Goal: Information Seeking & Learning: Learn about a topic

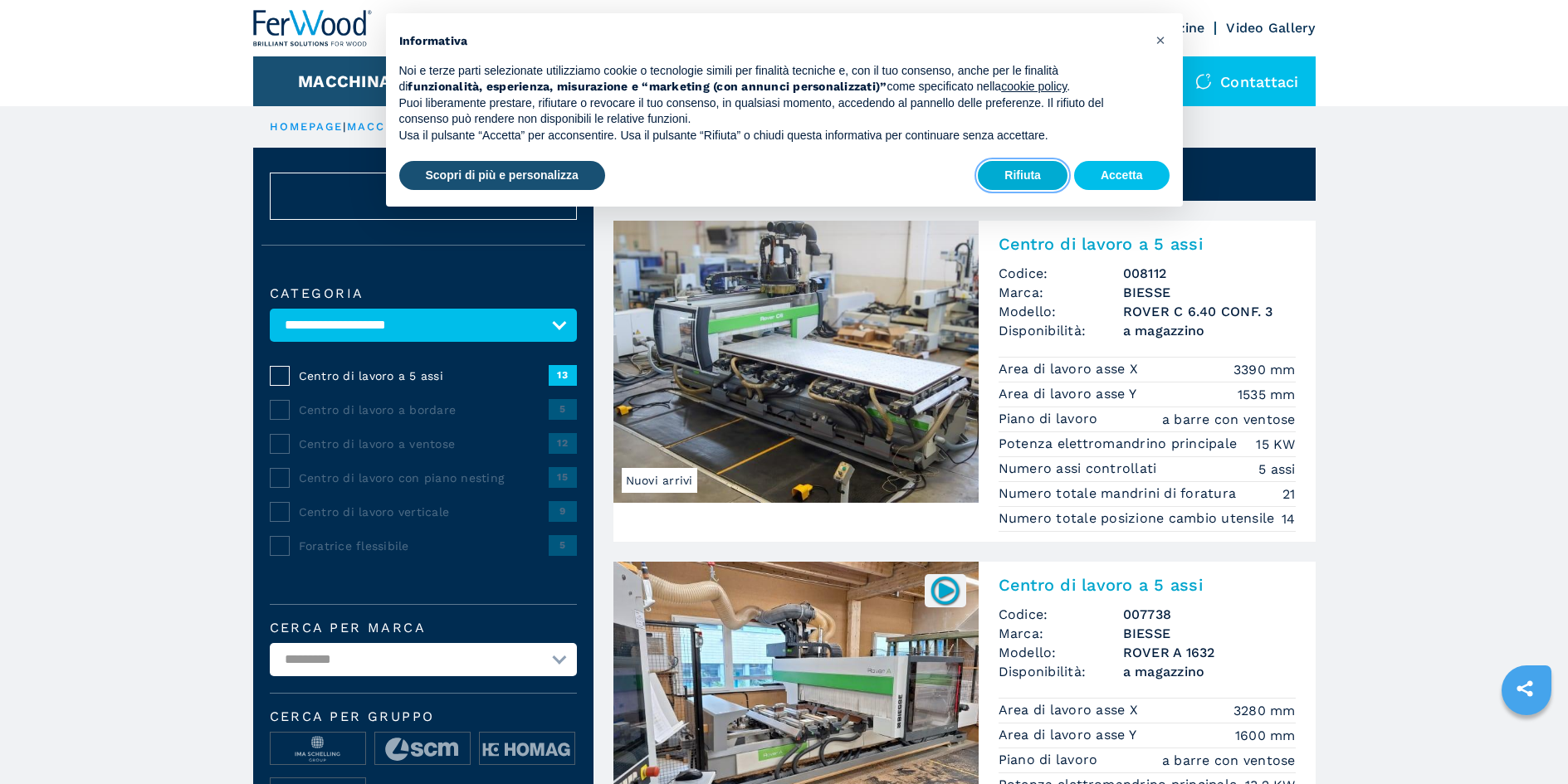
click at [1010, 179] on button "Rifiuta" at bounding box center [1022, 175] width 90 height 30
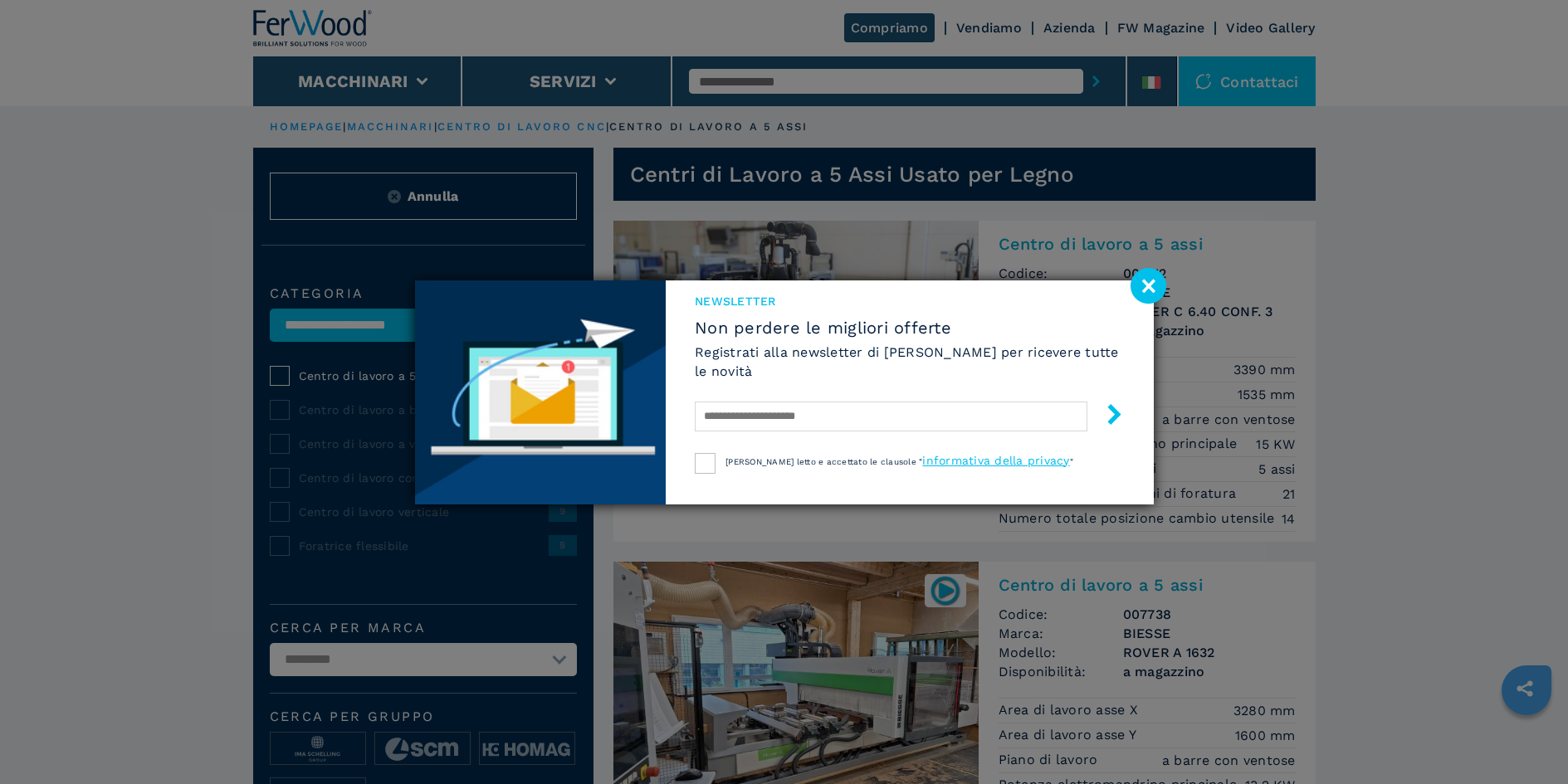
click at [275, 377] on div "NEWSLETTER Non perdere le migliori offerte Registrati alla newsletter di Ferwoo…" at bounding box center [784, 392] width 1568 height 784
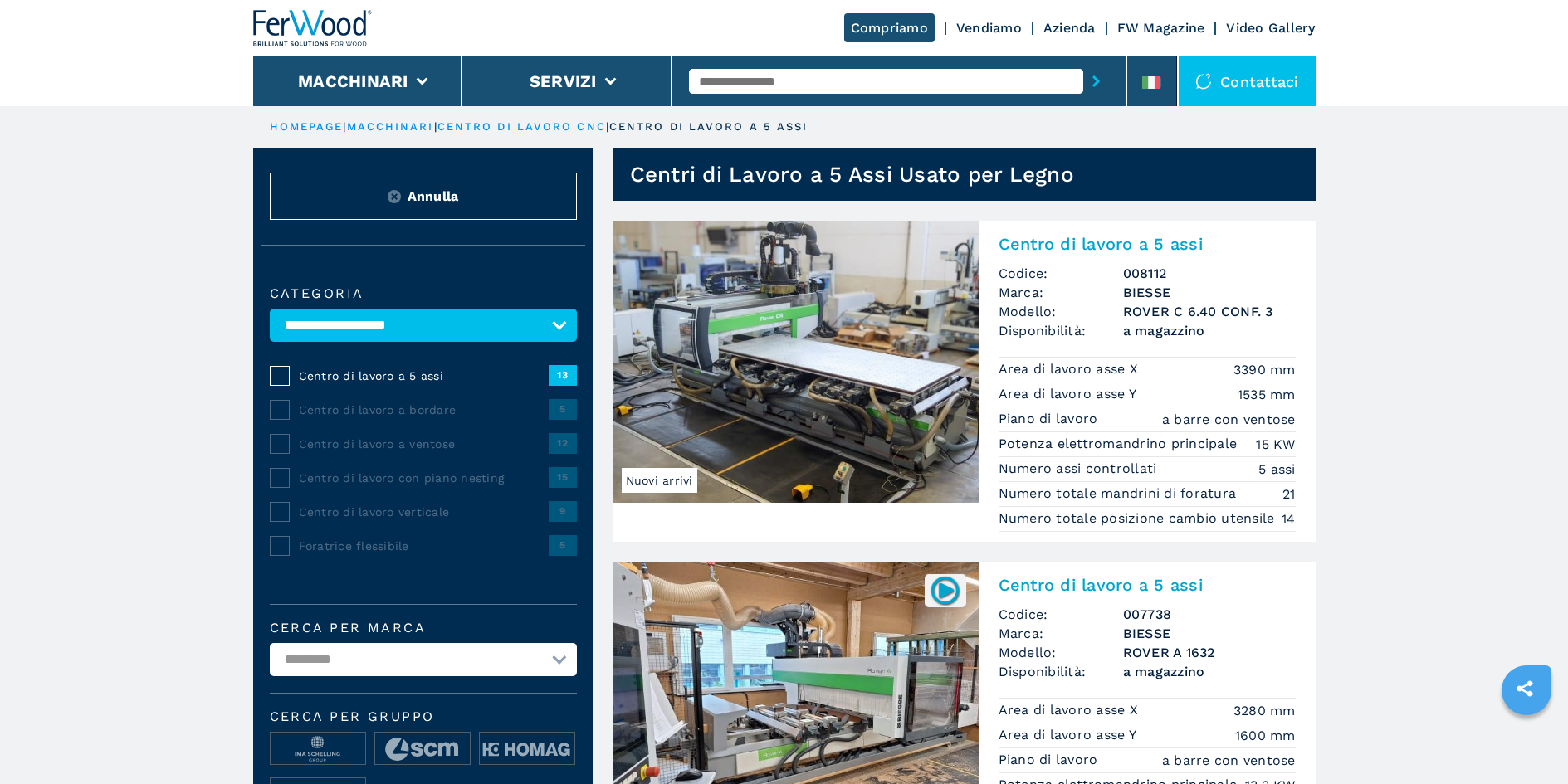
click at [352, 441] on span "Centro di lavoro a ventose" at bounding box center [424, 443] width 250 height 16
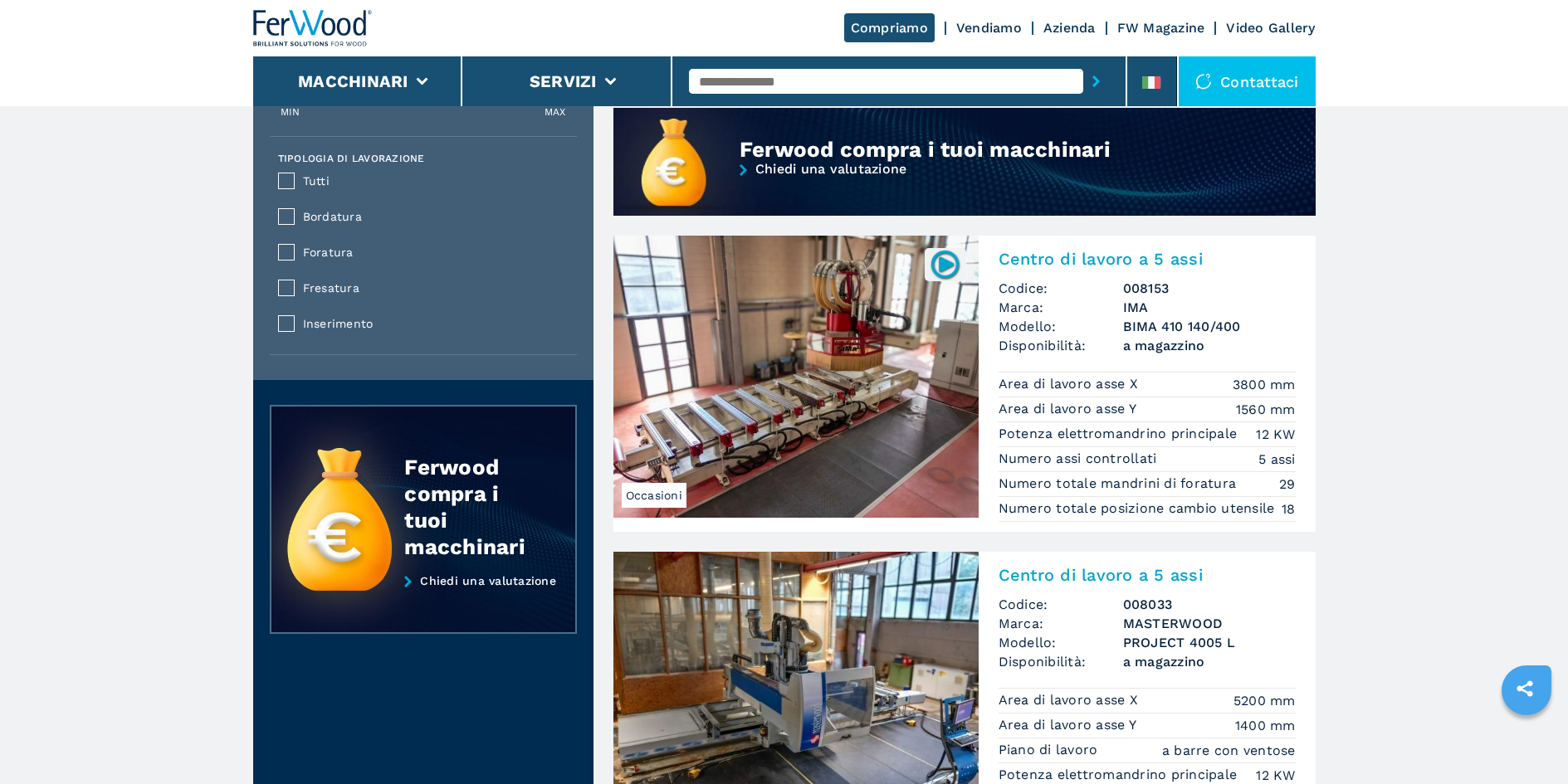
scroll to position [1493, 0]
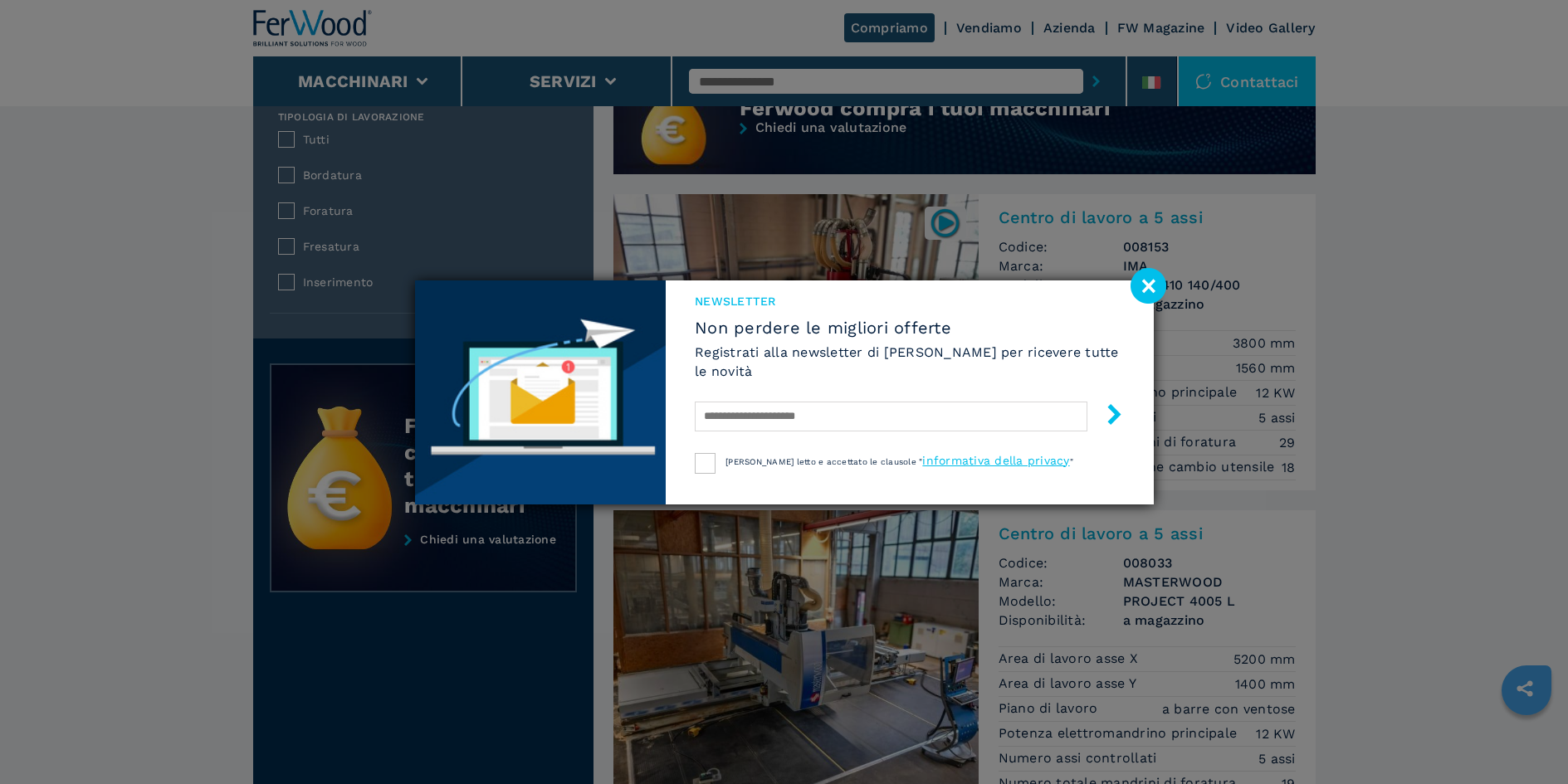
click at [1149, 282] on image at bounding box center [1148, 286] width 36 height 36
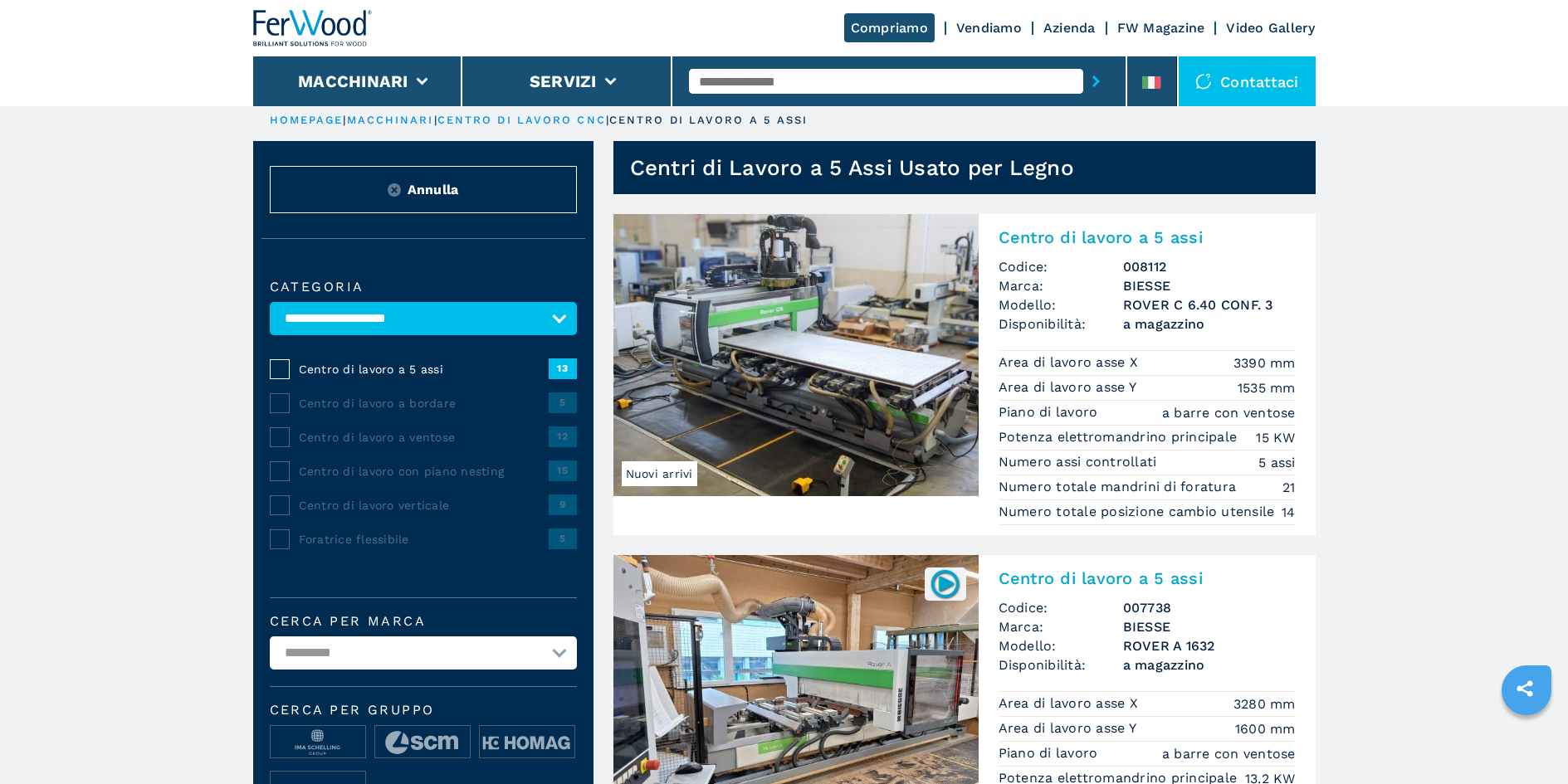
scroll to position [0, 0]
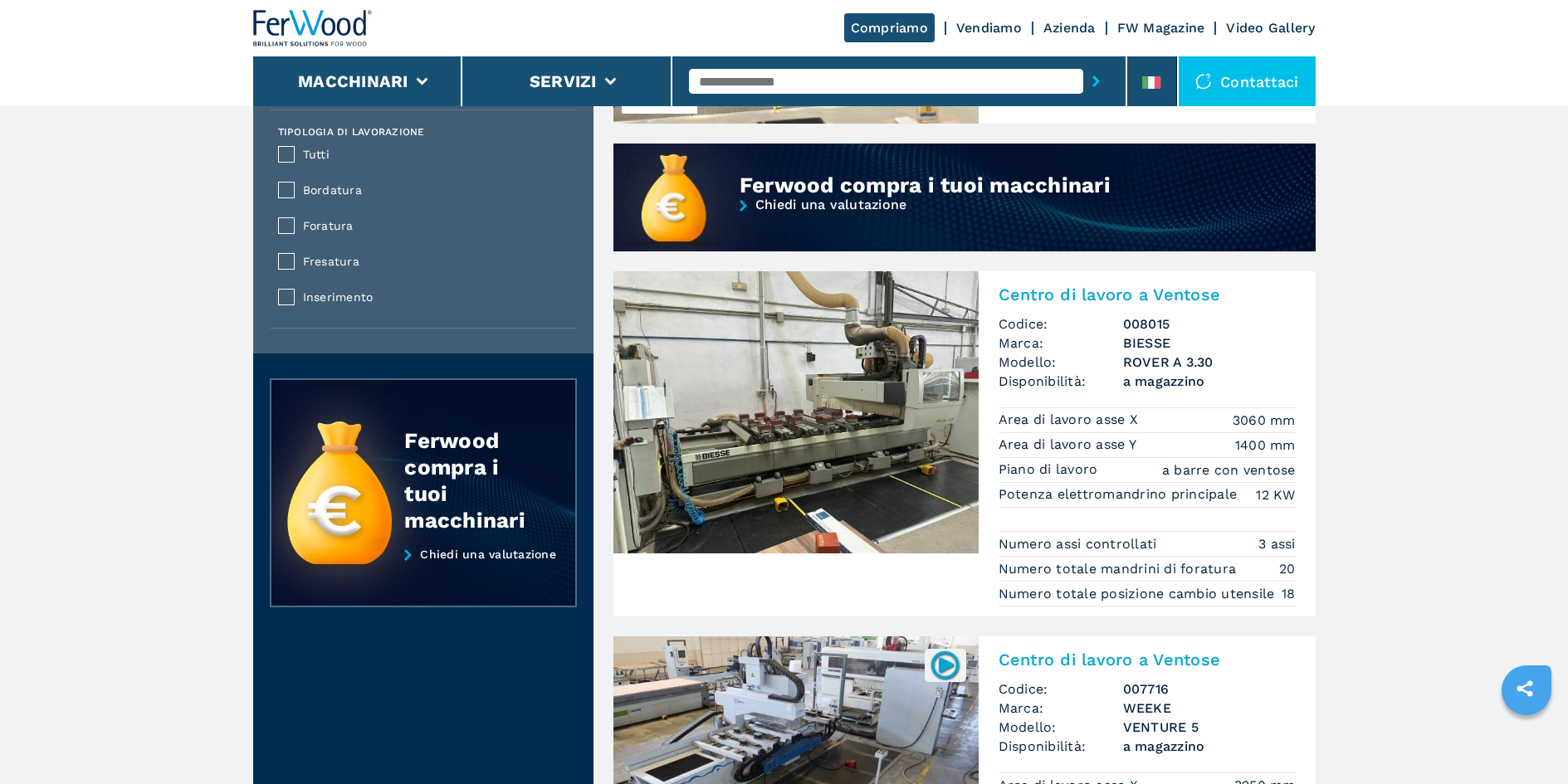
scroll to position [1410, 0]
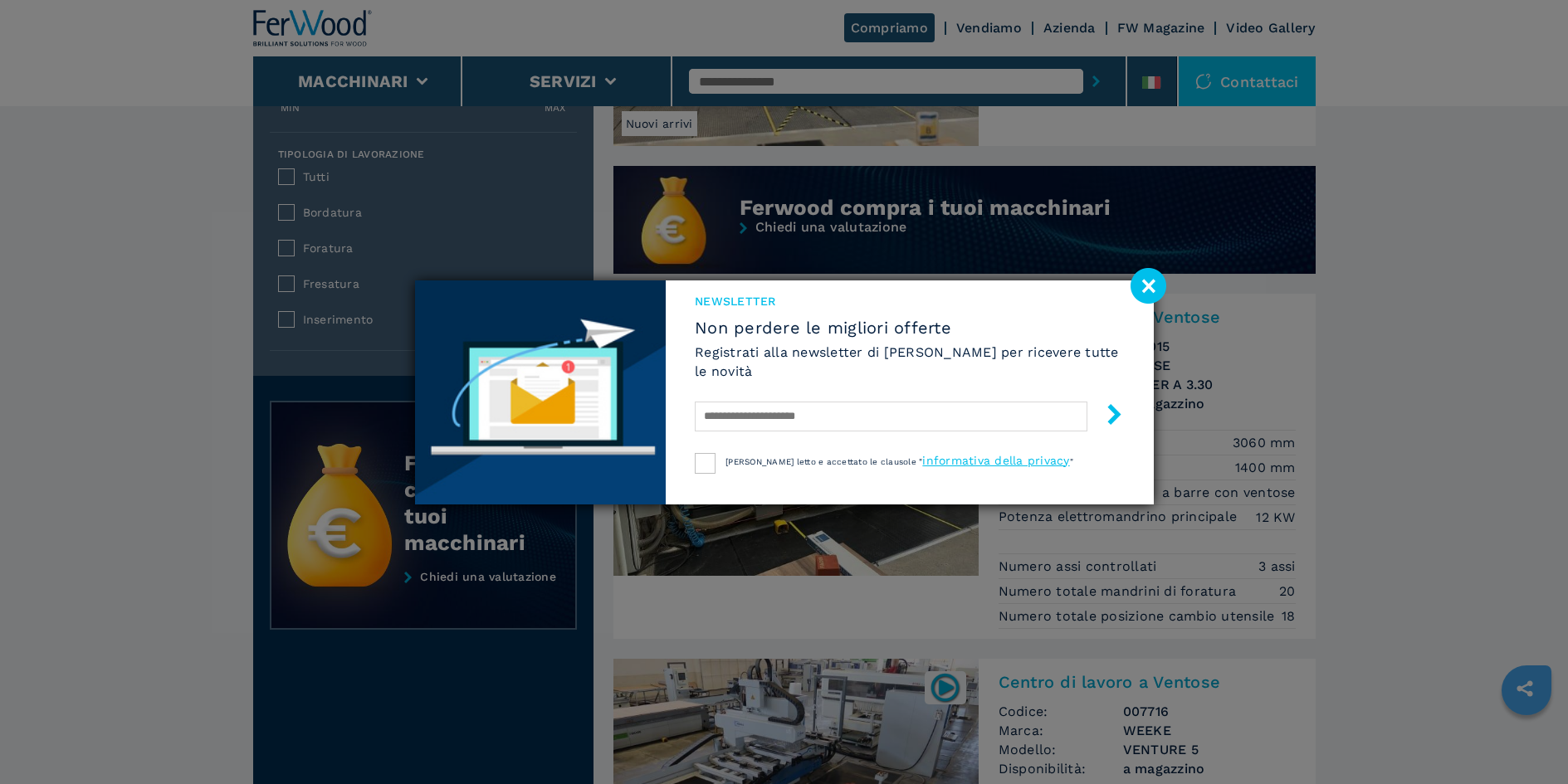
click at [1133, 279] on image at bounding box center [1148, 286] width 36 height 36
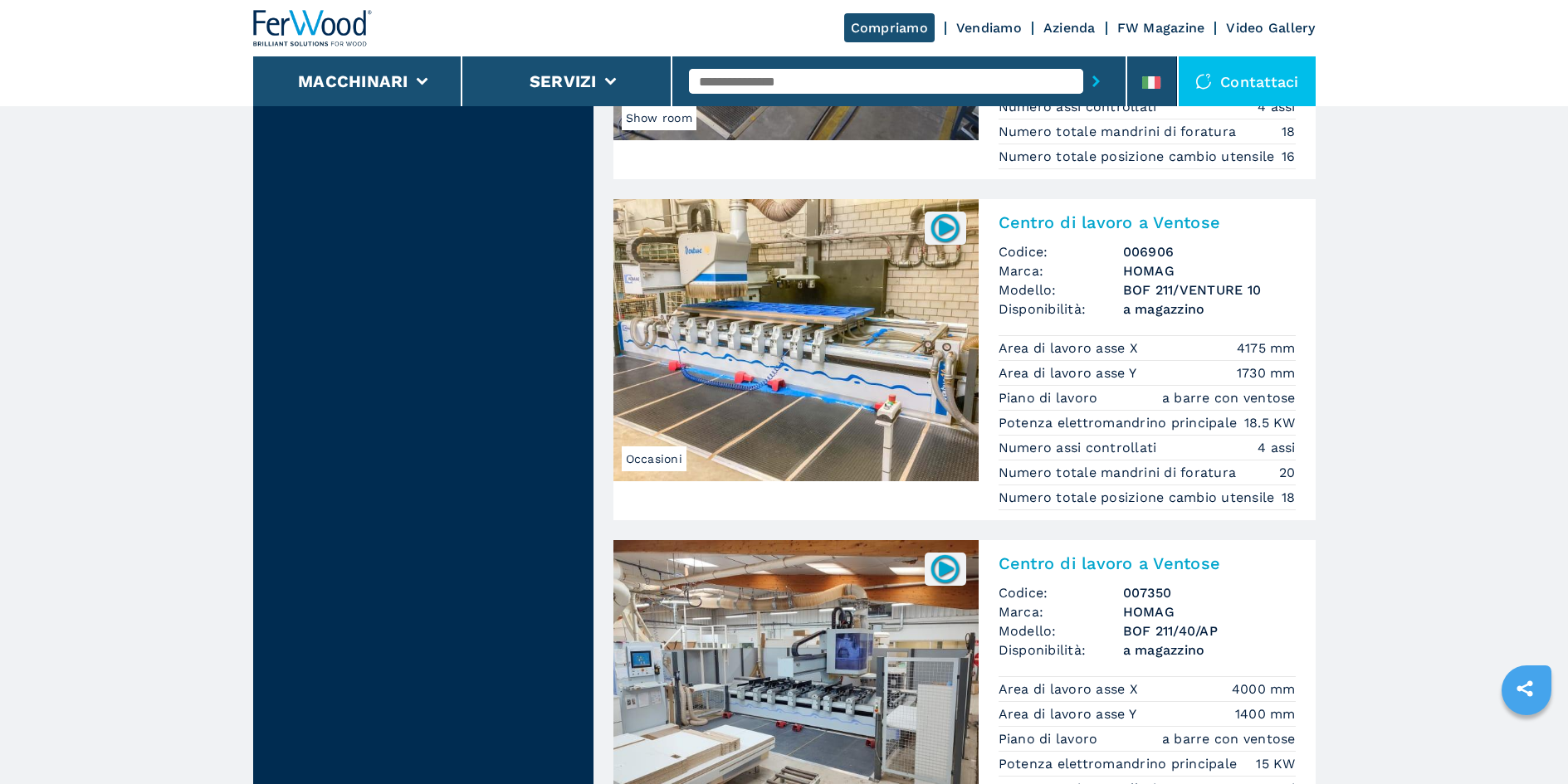
scroll to position [2239, 0]
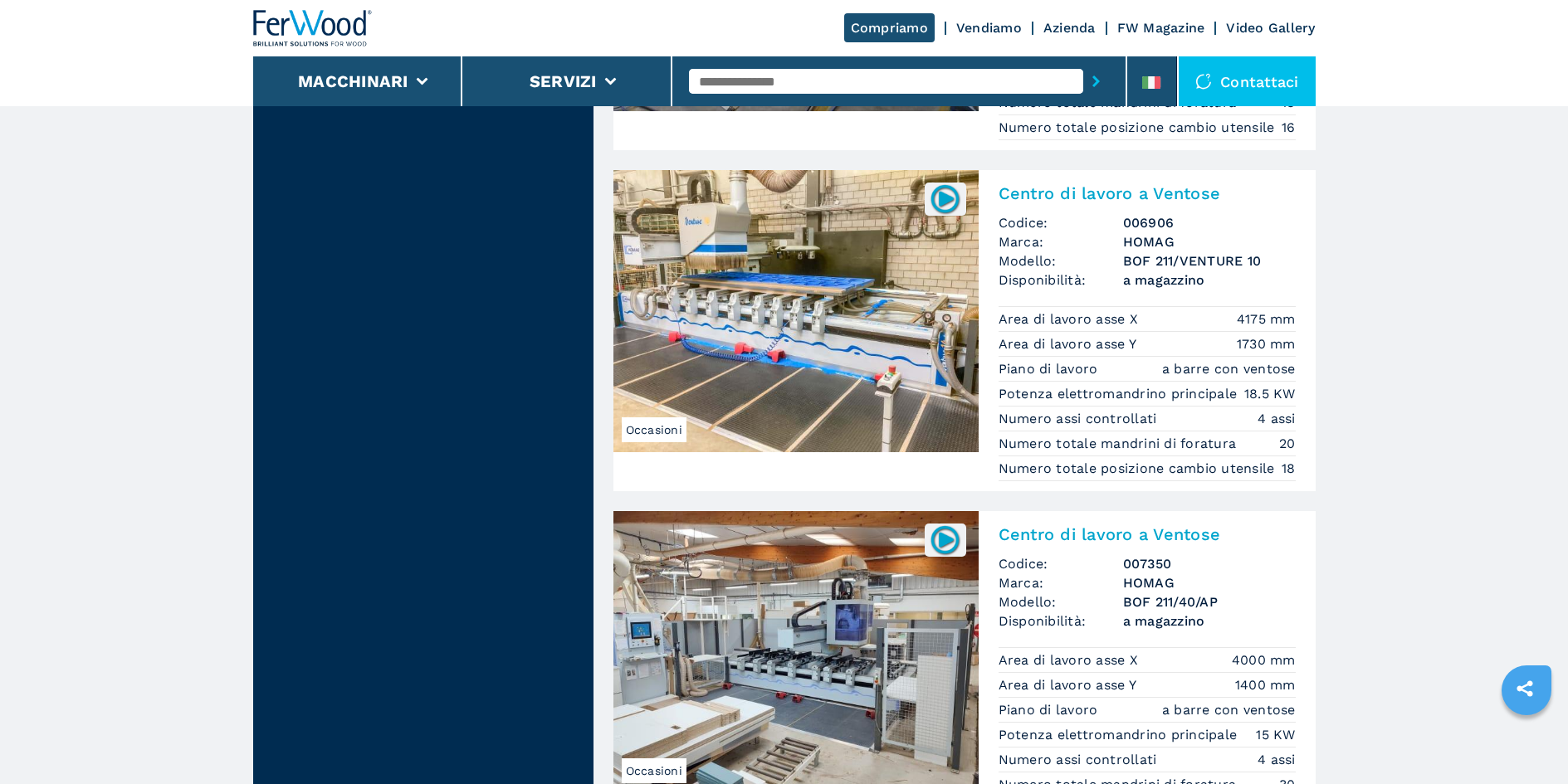
click at [941, 233] on img at bounding box center [796, 311] width 365 height 282
click at [1134, 196] on h2 "Centro di lavoro a Ventose" at bounding box center [1147, 193] width 297 height 20
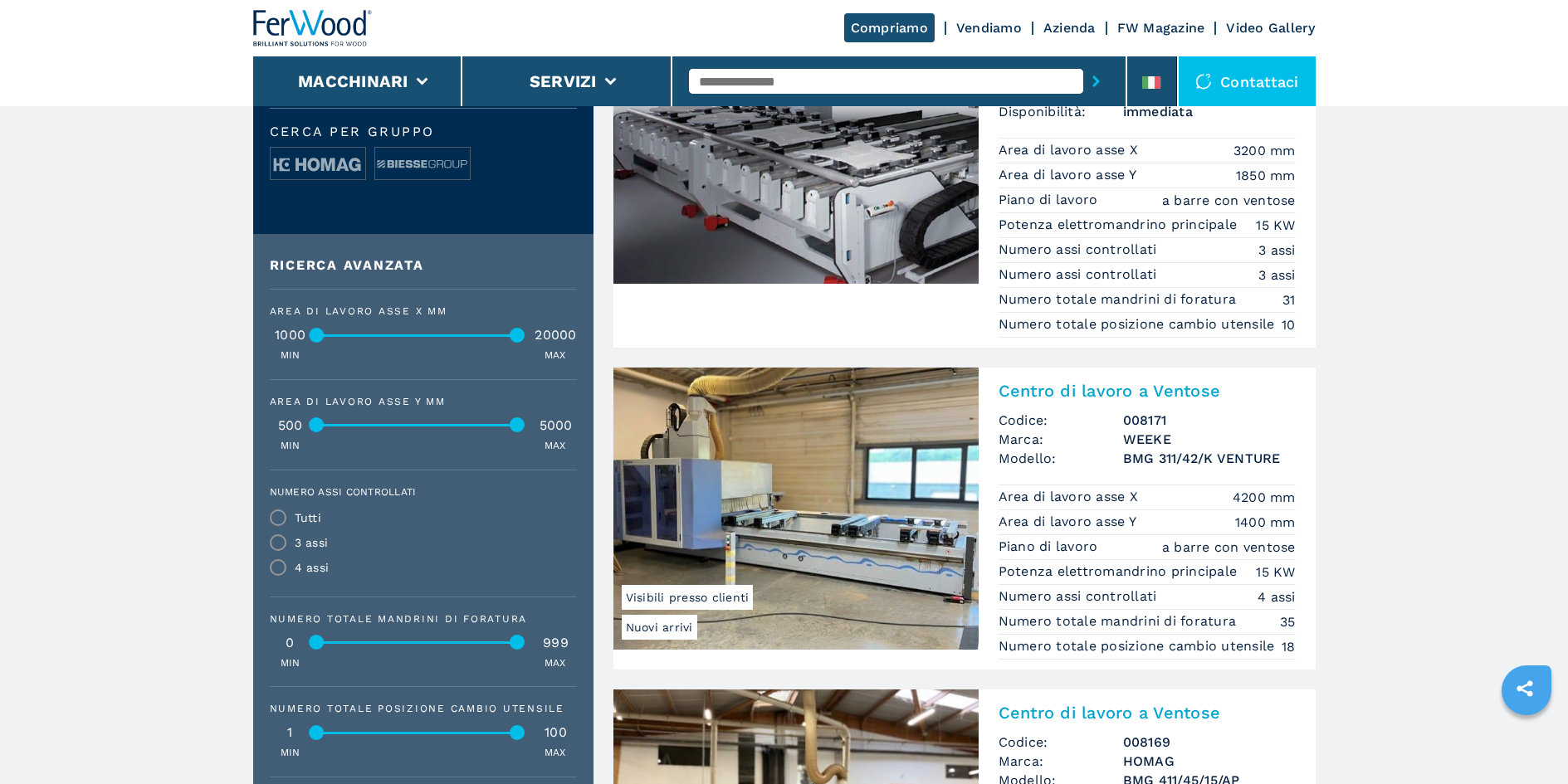
scroll to position [664, 0]
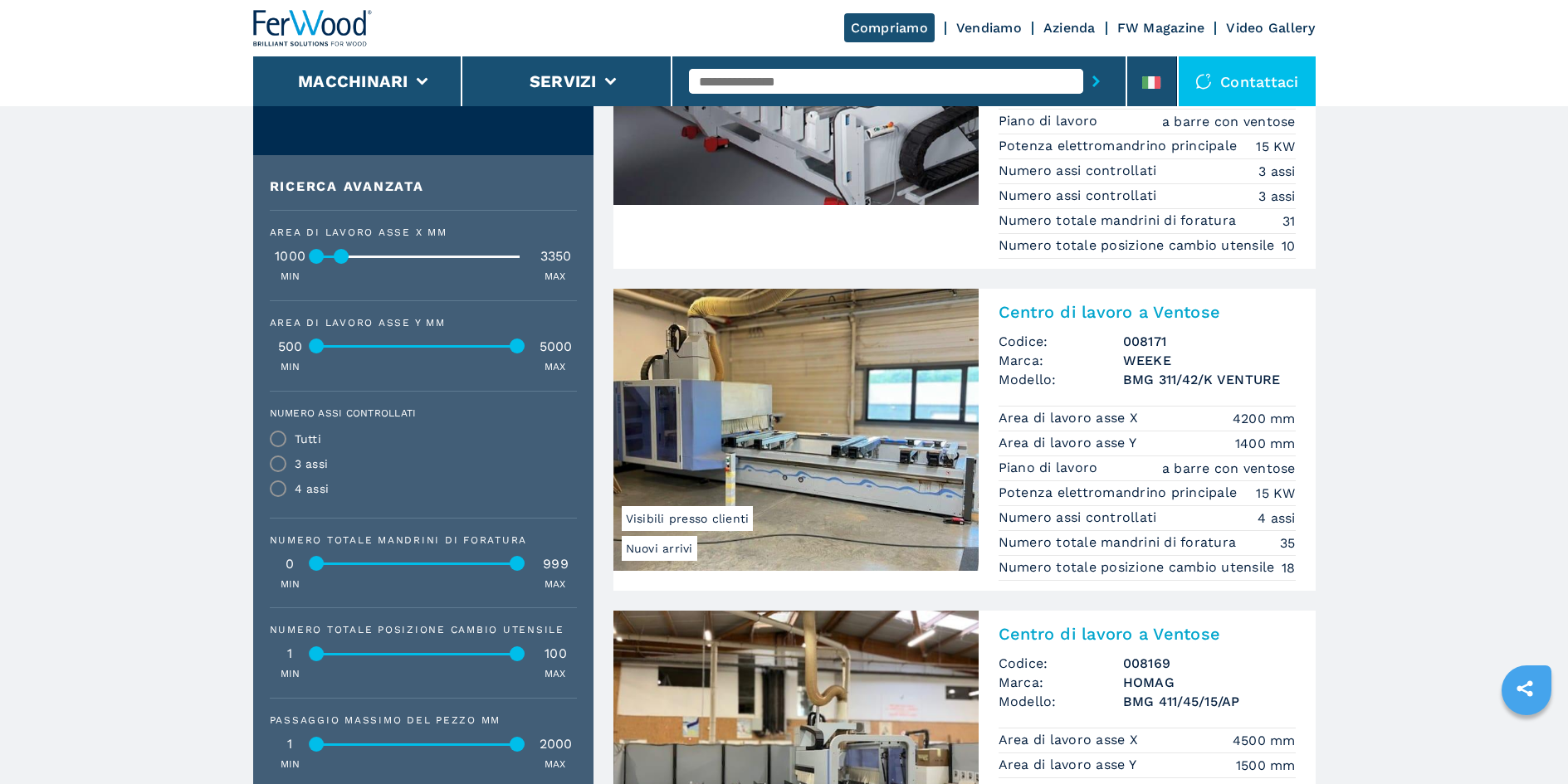
drag, startPoint x: 514, startPoint y: 251, endPoint x: 338, endPoint y: 266, distance: 176.6
click at [338, 266] on div "Area di lavoro asse X mm 1000 3350 MIN MAX" at bounding box center [423, 255] width 307 height 56
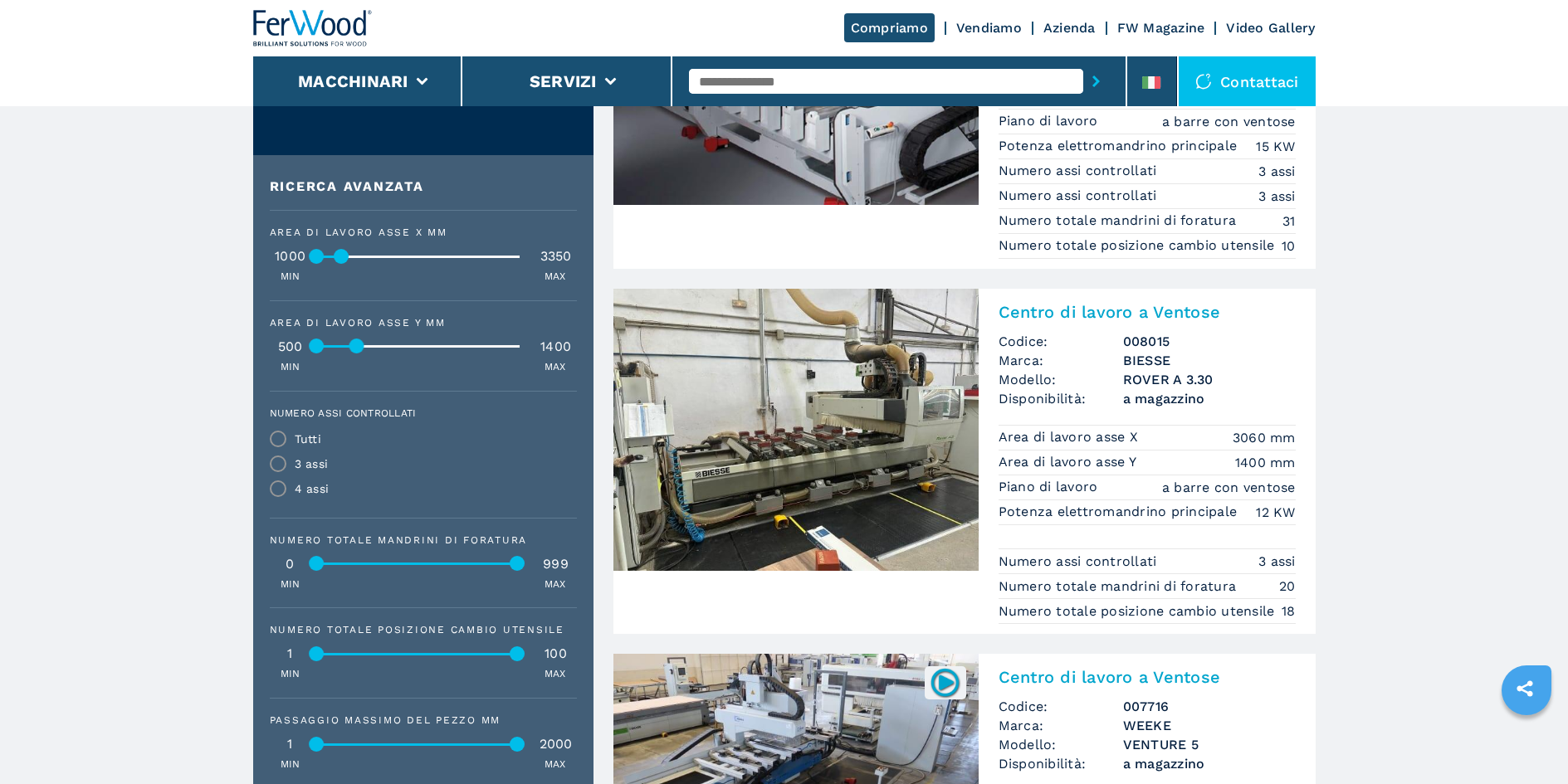
drag, startPoint x: 514, startPoint y: 346, endPoint x: 354, endPoint y: 347, distance: 160.0
click at [354, 347] on div at bounding box center [356, 345] width 15 height 15
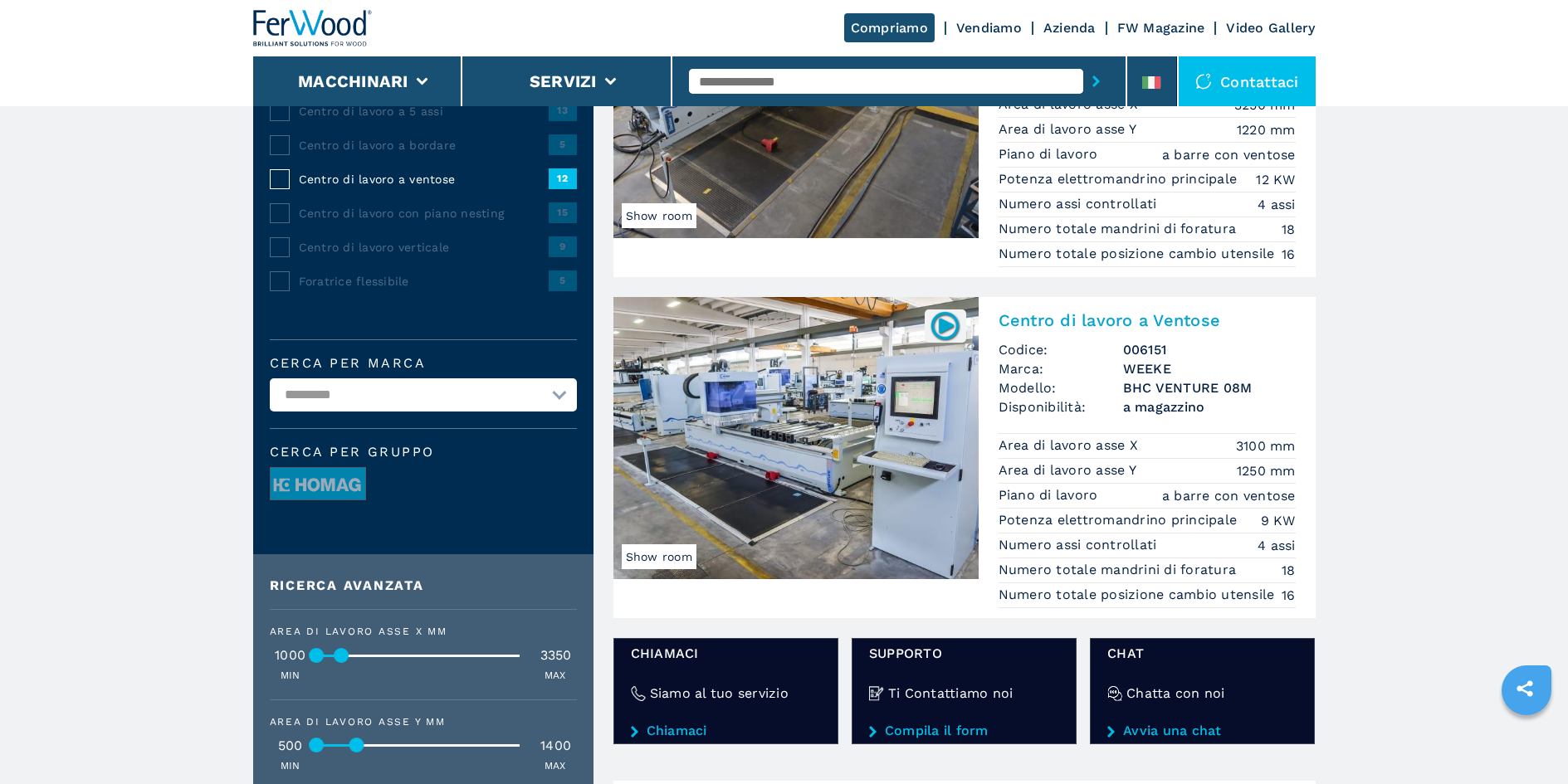
scroll to position [332, 0]
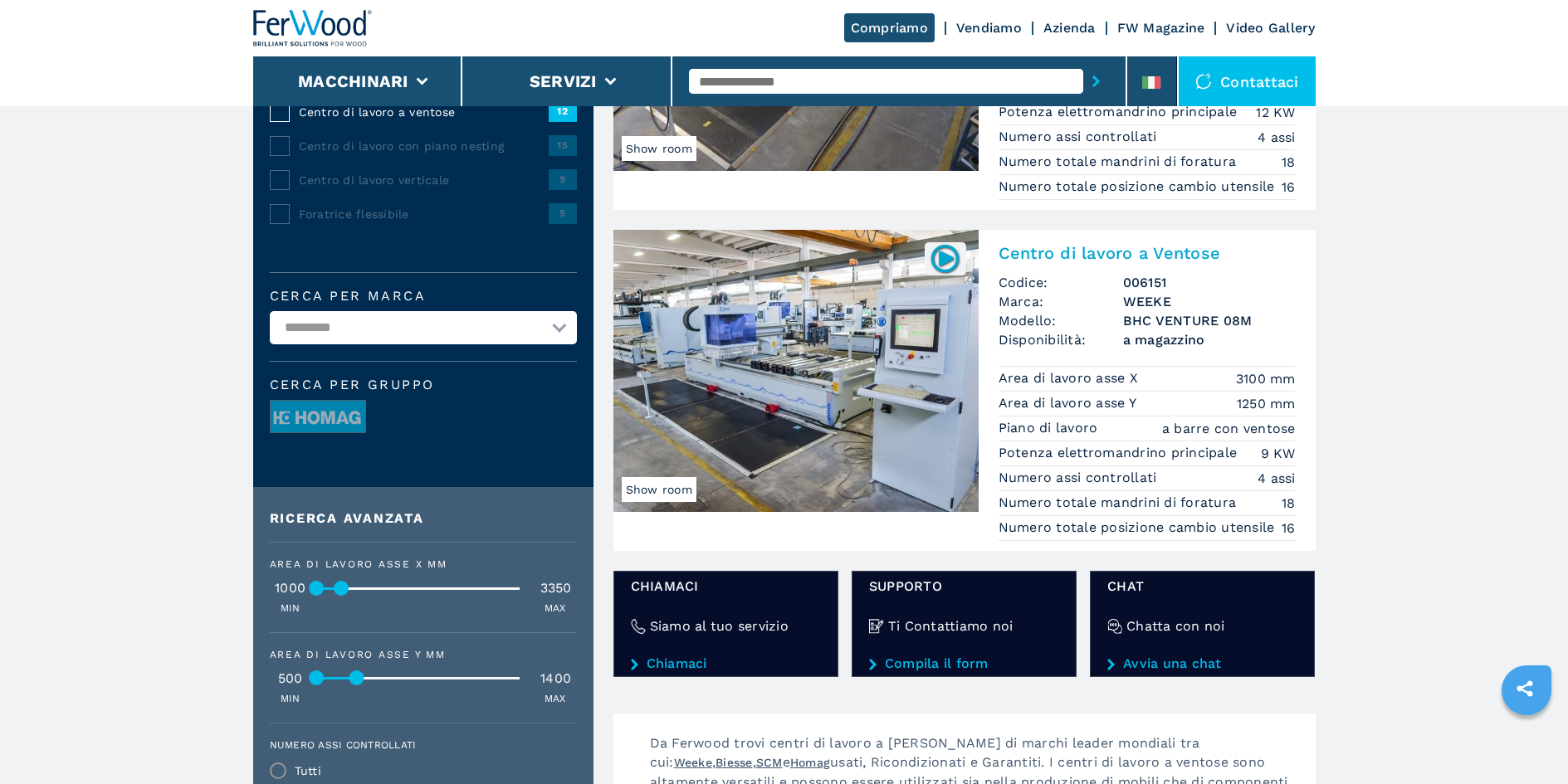
click at [812, 395] on img at bounding box center [796, 371] width 365 height 282
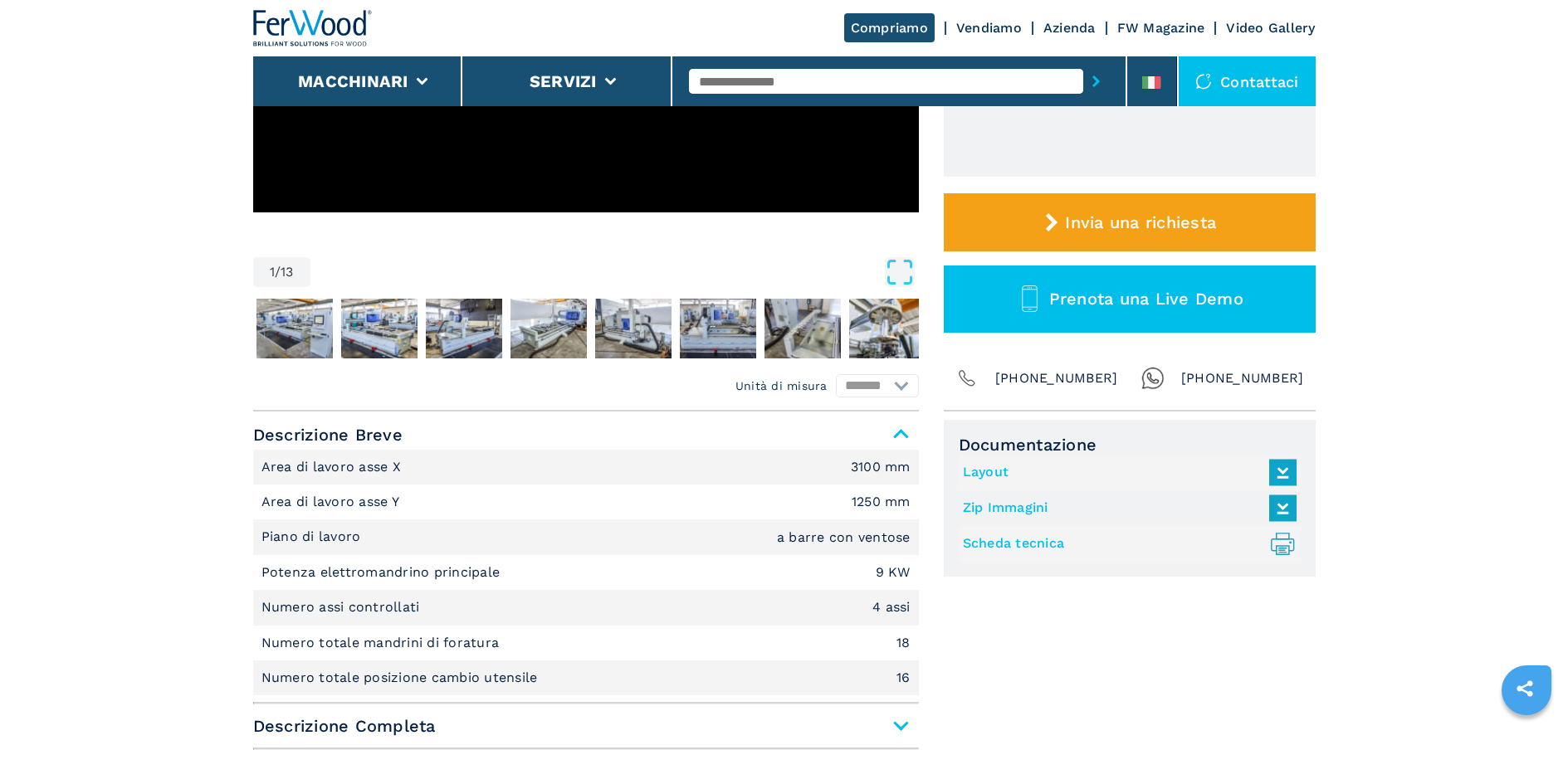
scroll to position [581, 0]
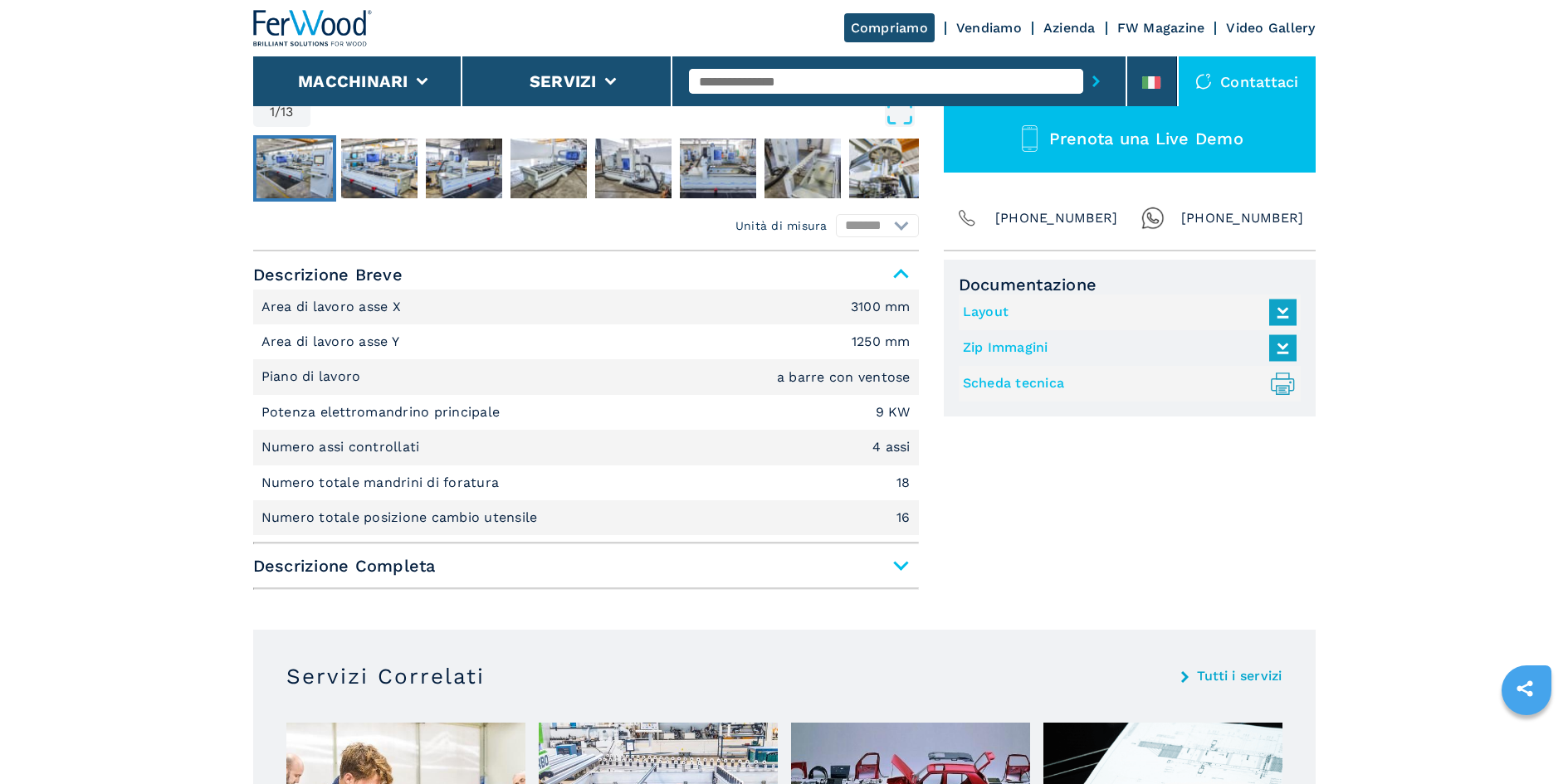
click at [311, 169] on img "Go to Slide 2" at bounding box center [294, 168] width 76 height 60
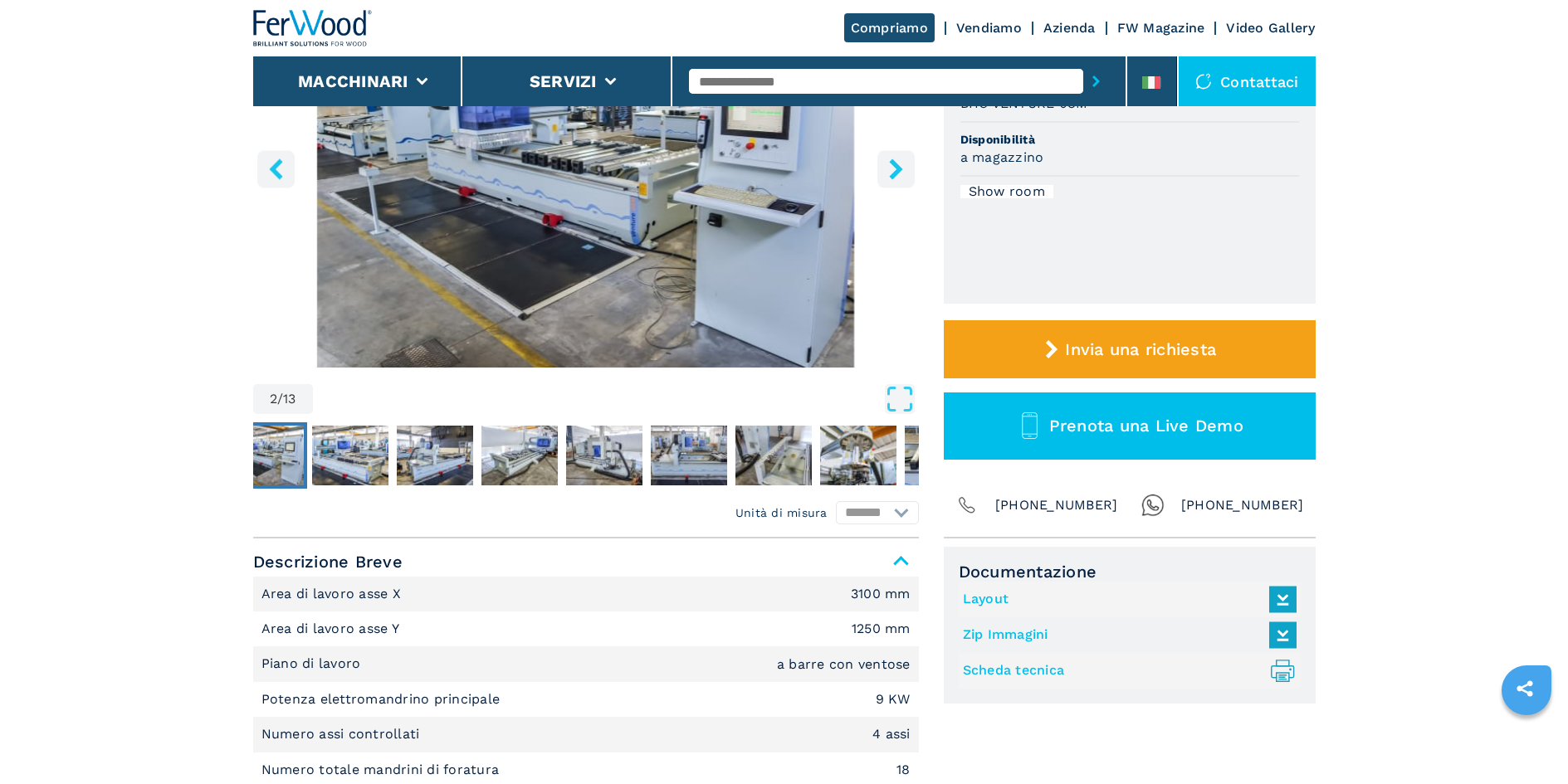
scroll to position [83, 0]
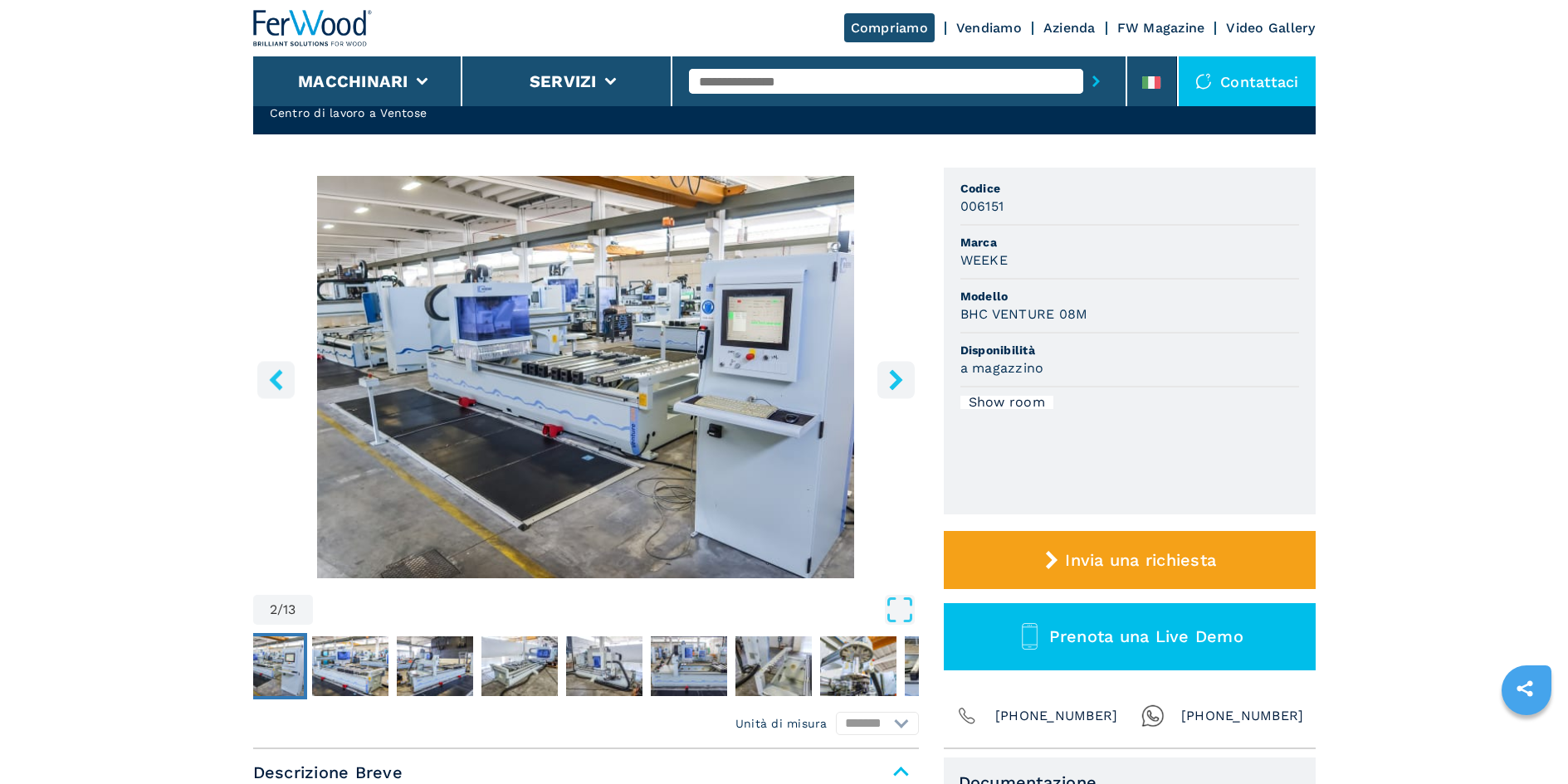
click at [531, 346] on img "Go to Slide 2" at bounding box center [585, 377] width 666 height 402
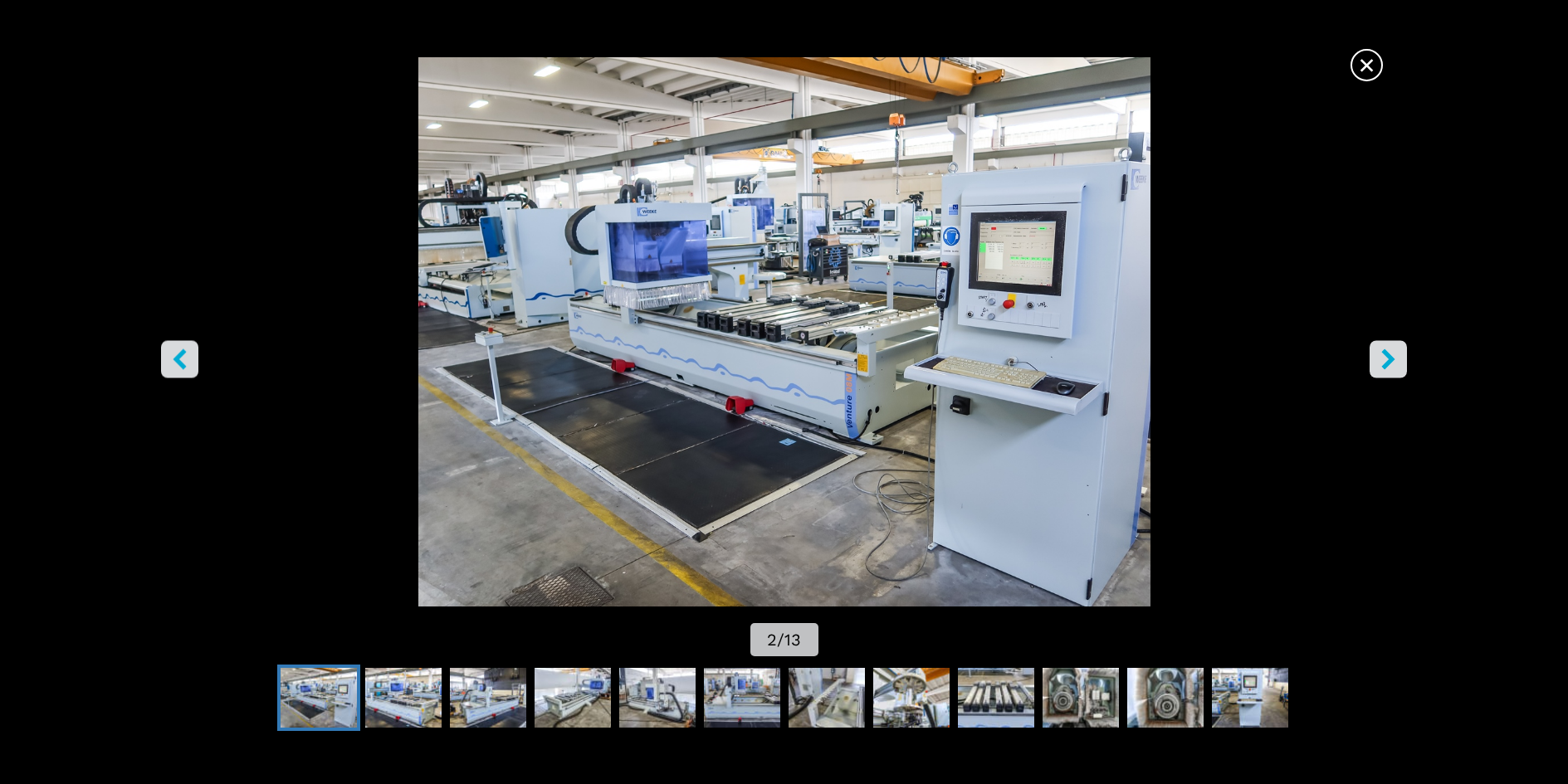
click at [1380, 364] on icon "right-button" at bounding box center [1388, 359] width 21 height 20
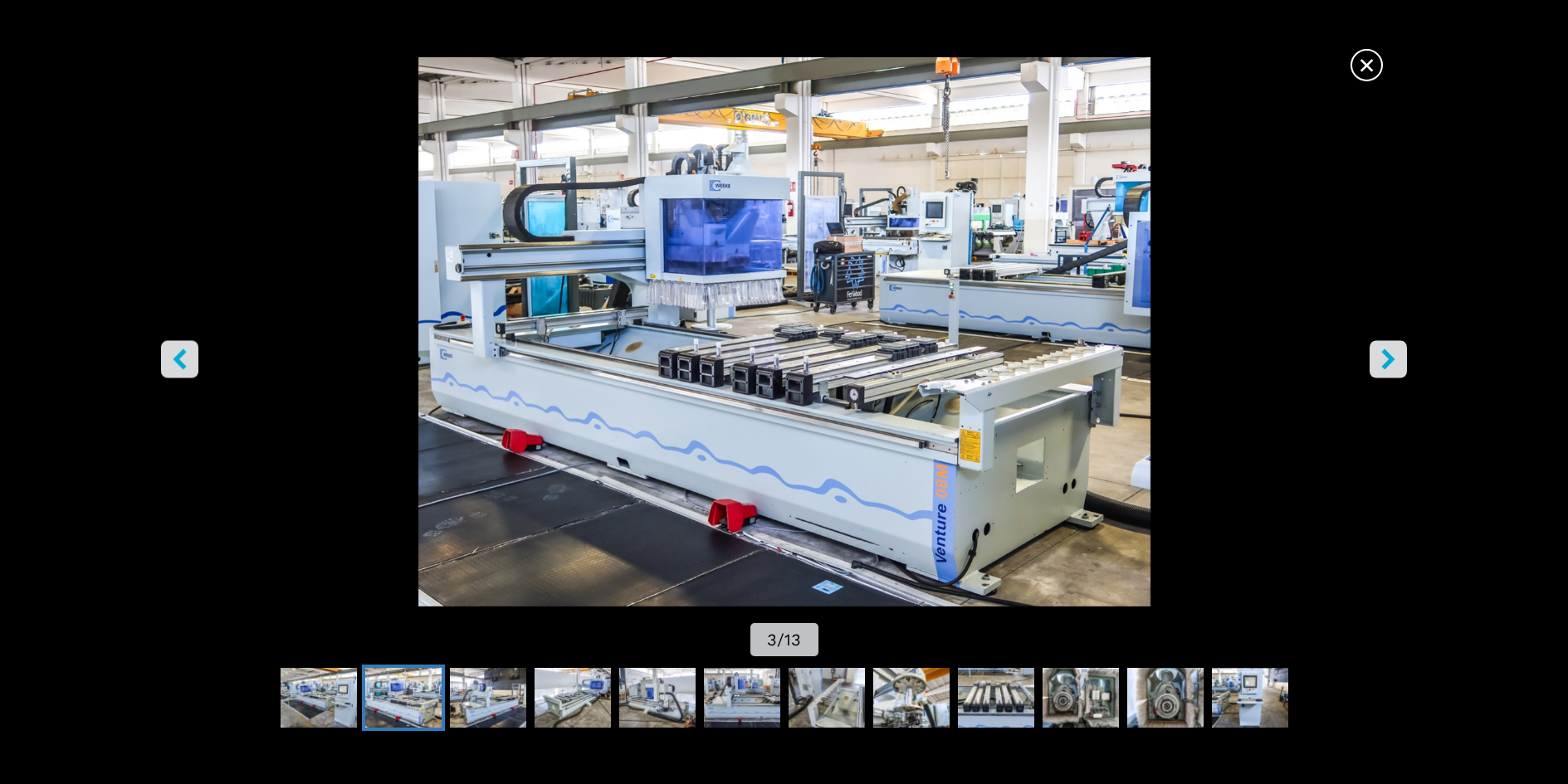
click at [1380, 364] on icon "right-button" at bounding box center [1388, 359] width 21 height 20
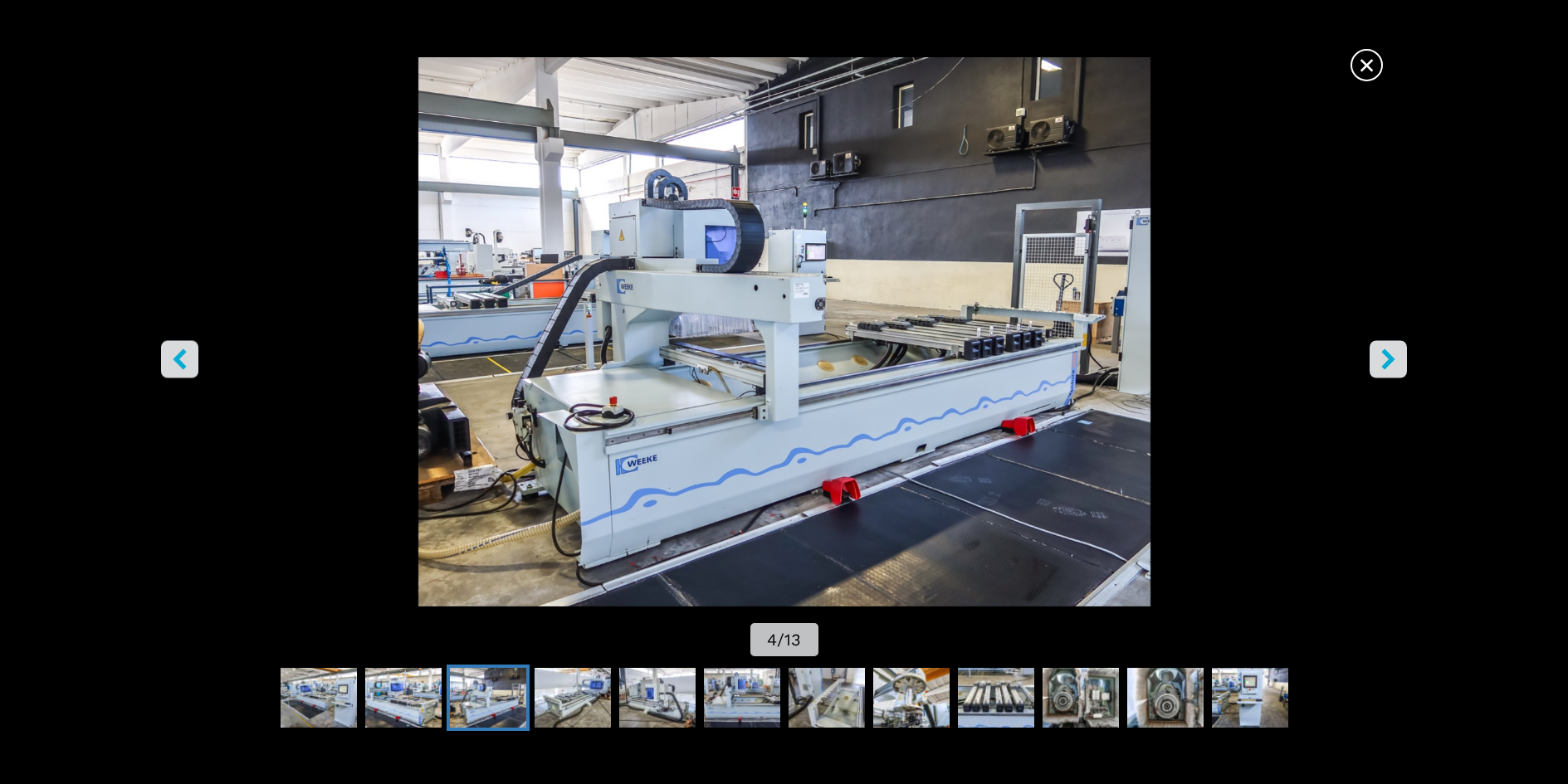
click at [1380, 364] on icon "right-button" at bounding box center [1388, 359] width 21 height 20
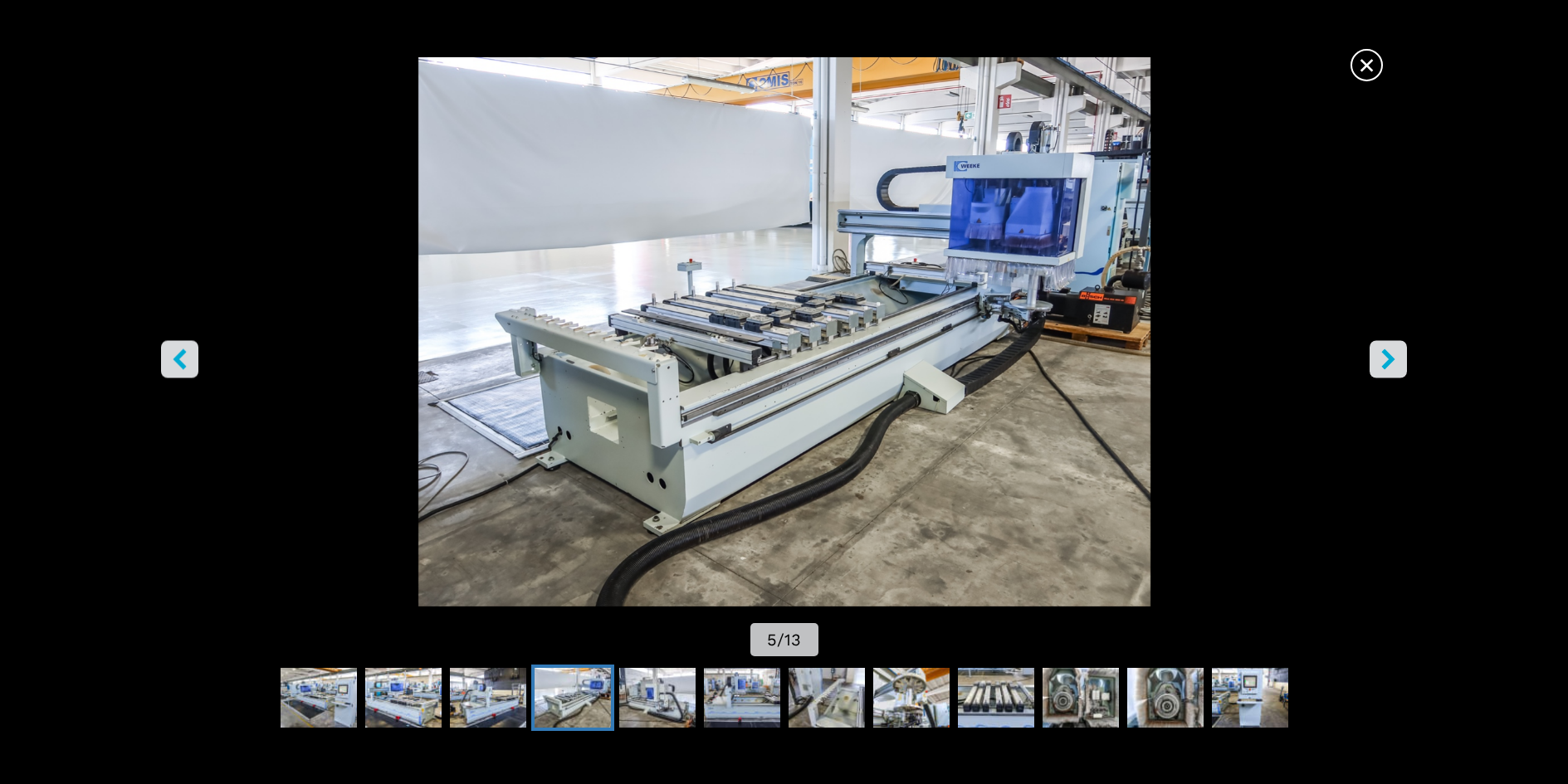
click at [1380, 364] on icon "right-button" at bounding box center [1388, 359] width 21 height 20
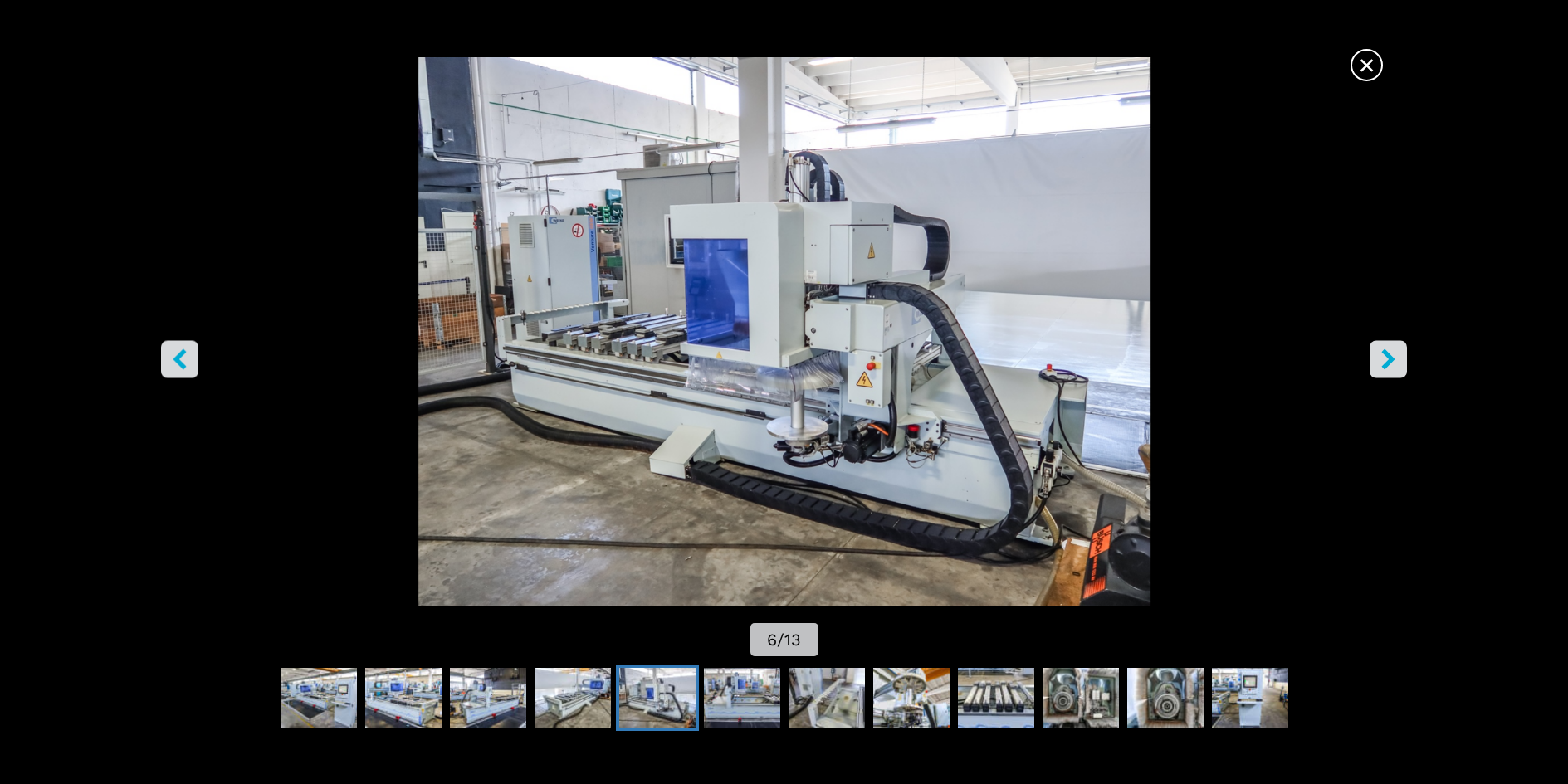
click at [1380, 364] on icon "right-button" at bounding box center [1388, 359] width 21 height 20
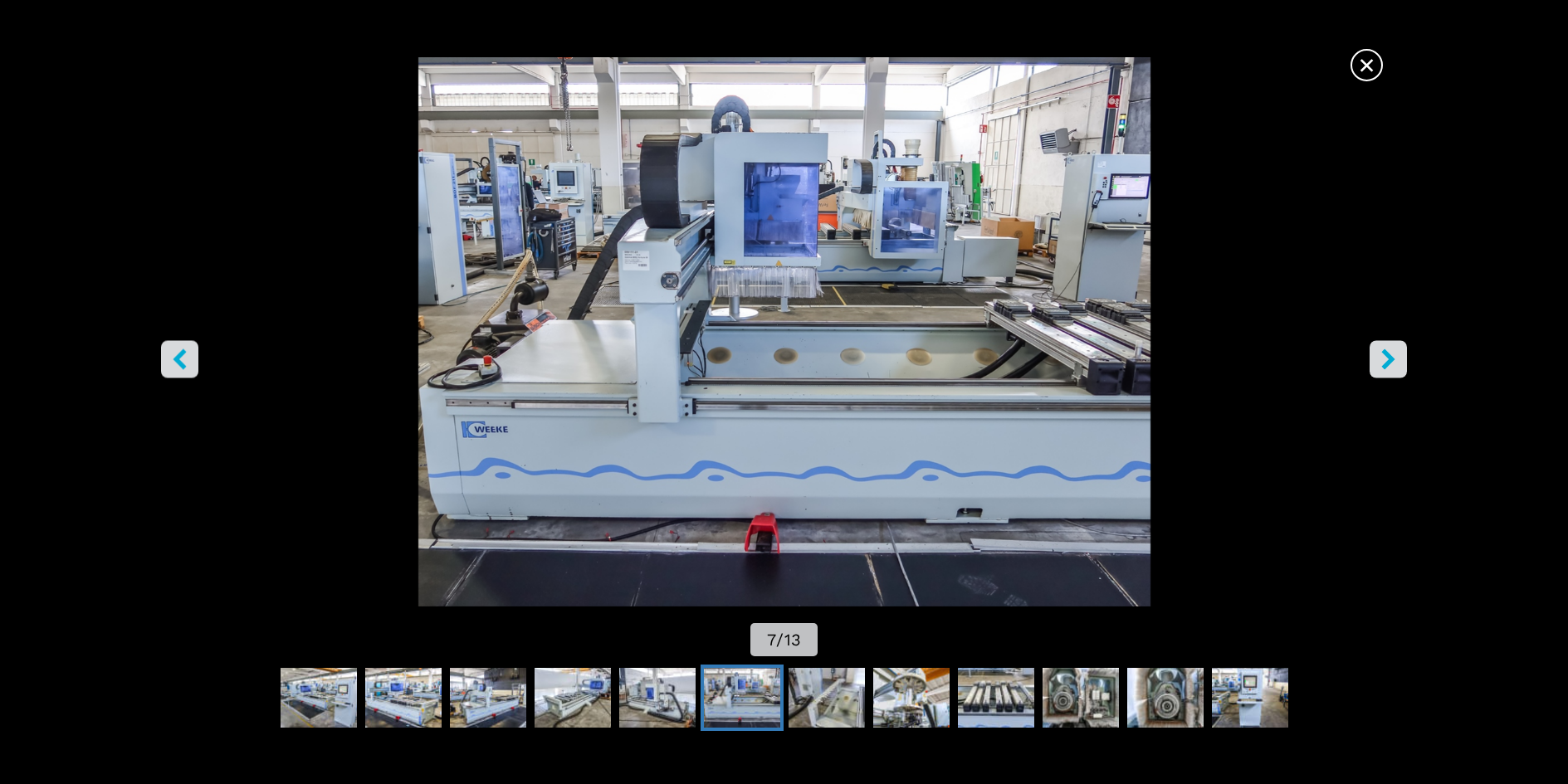
click at [1380, 364] on icon "right-button" at bounding box center [1388, 359] width 21 height 20
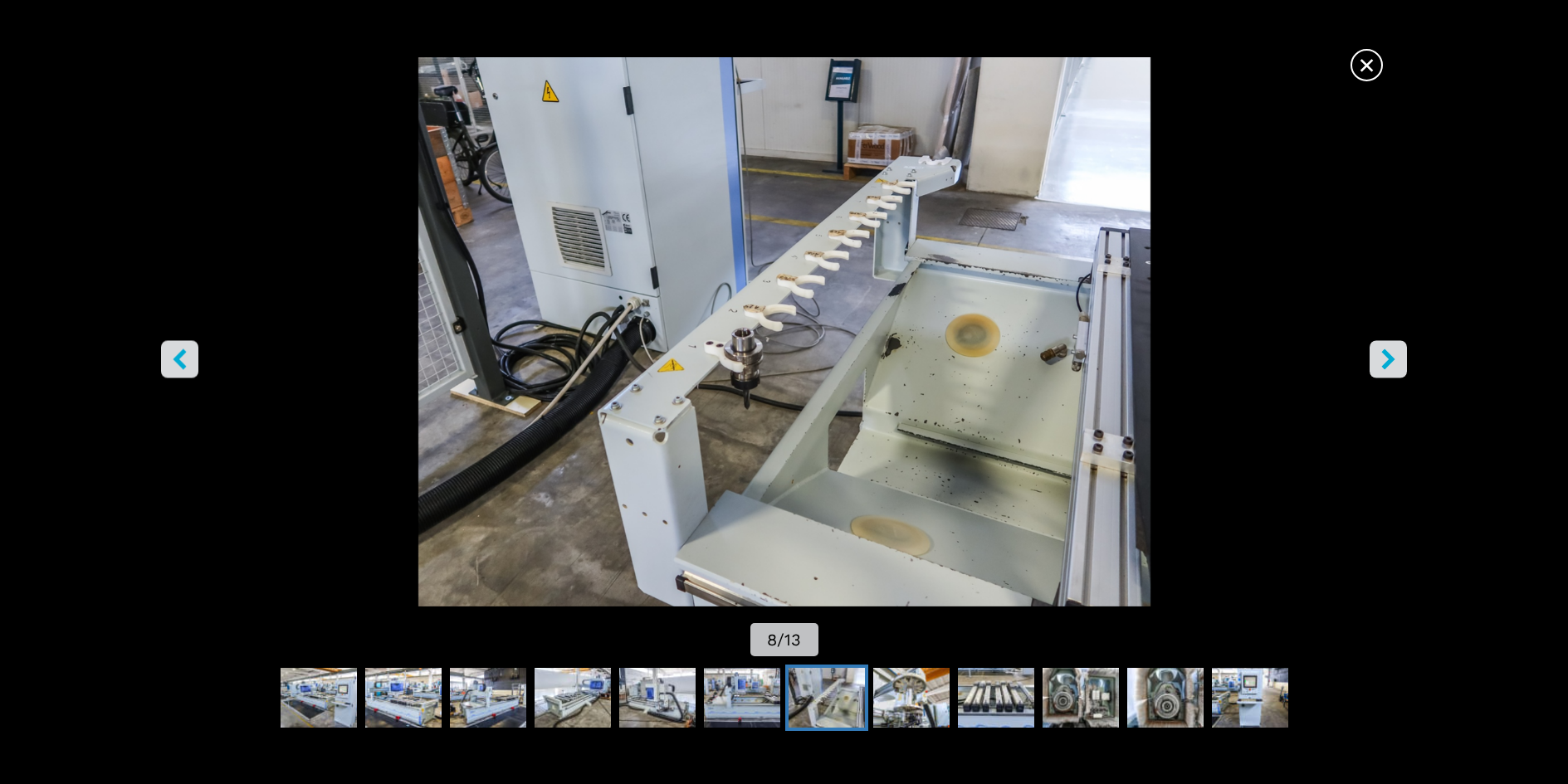
click at [1380, 364] on icon "right-button" at bounding box center [1388, 359] width 21 height 20
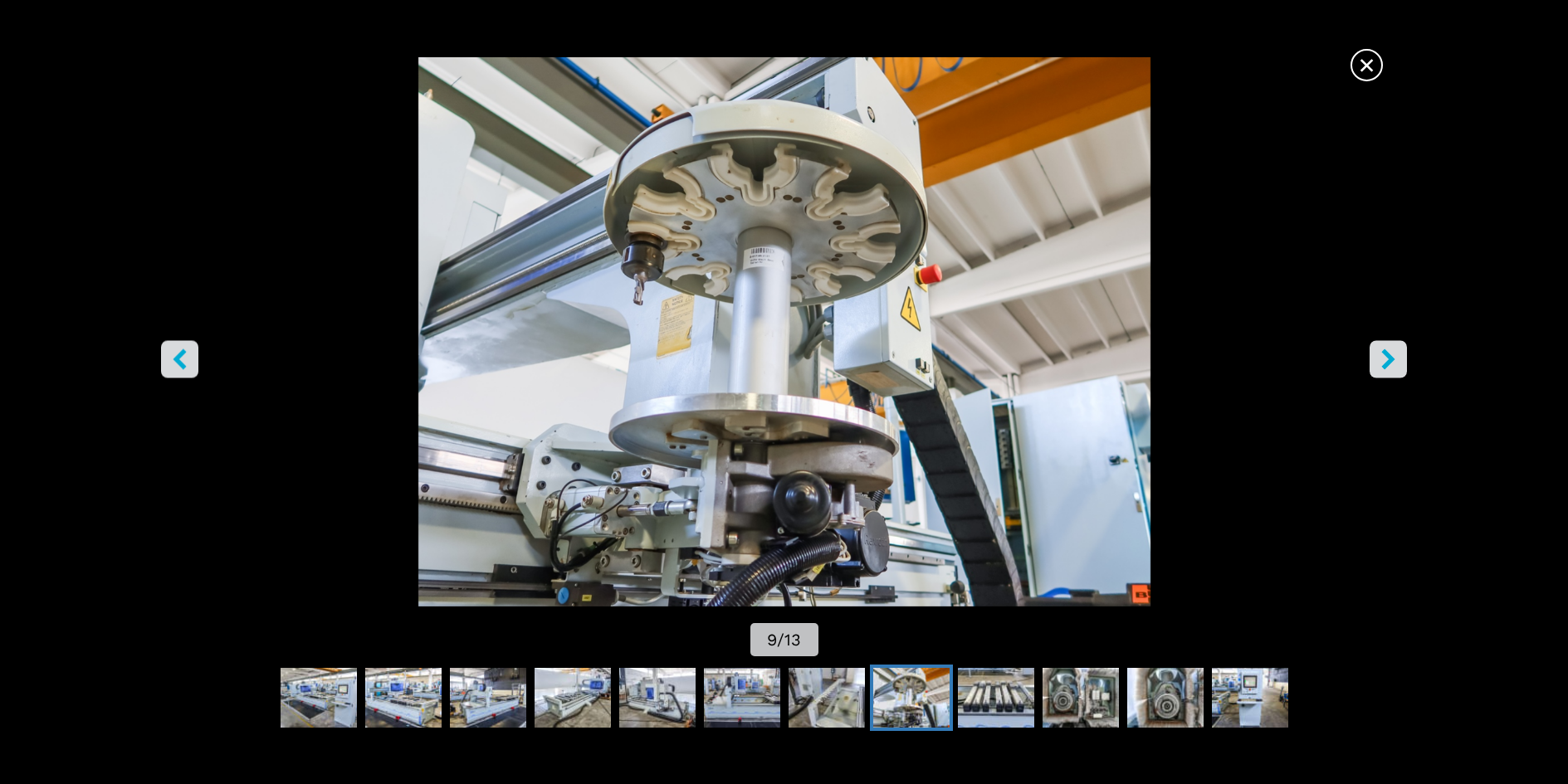
click at [1380, 364] on icon "right-button" at bounding box center [1388, 359] width 21 height 20
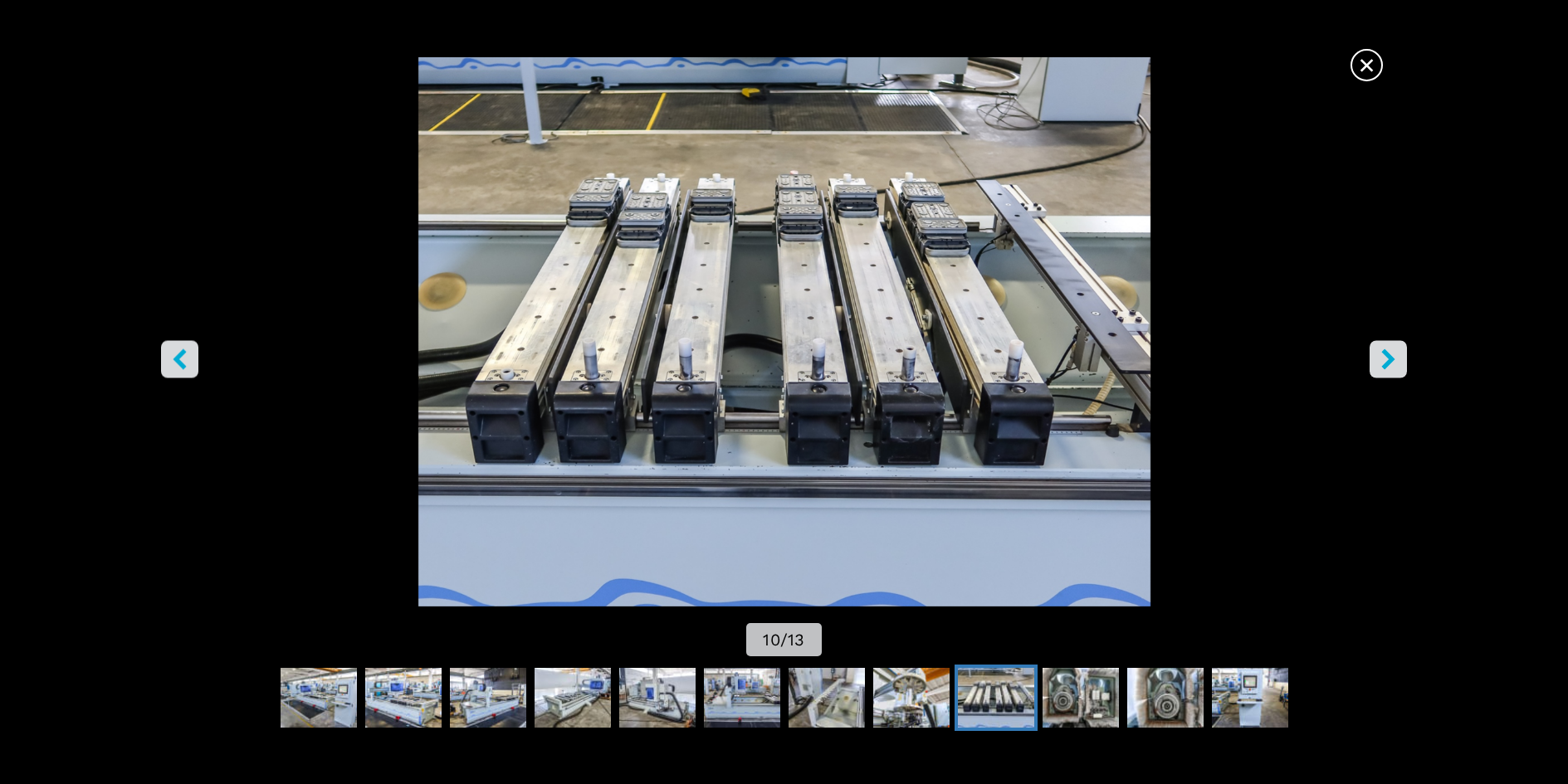
click at [1380, 364] on icon "right-button" at bounding box center [1388, 359] width 21 height 20
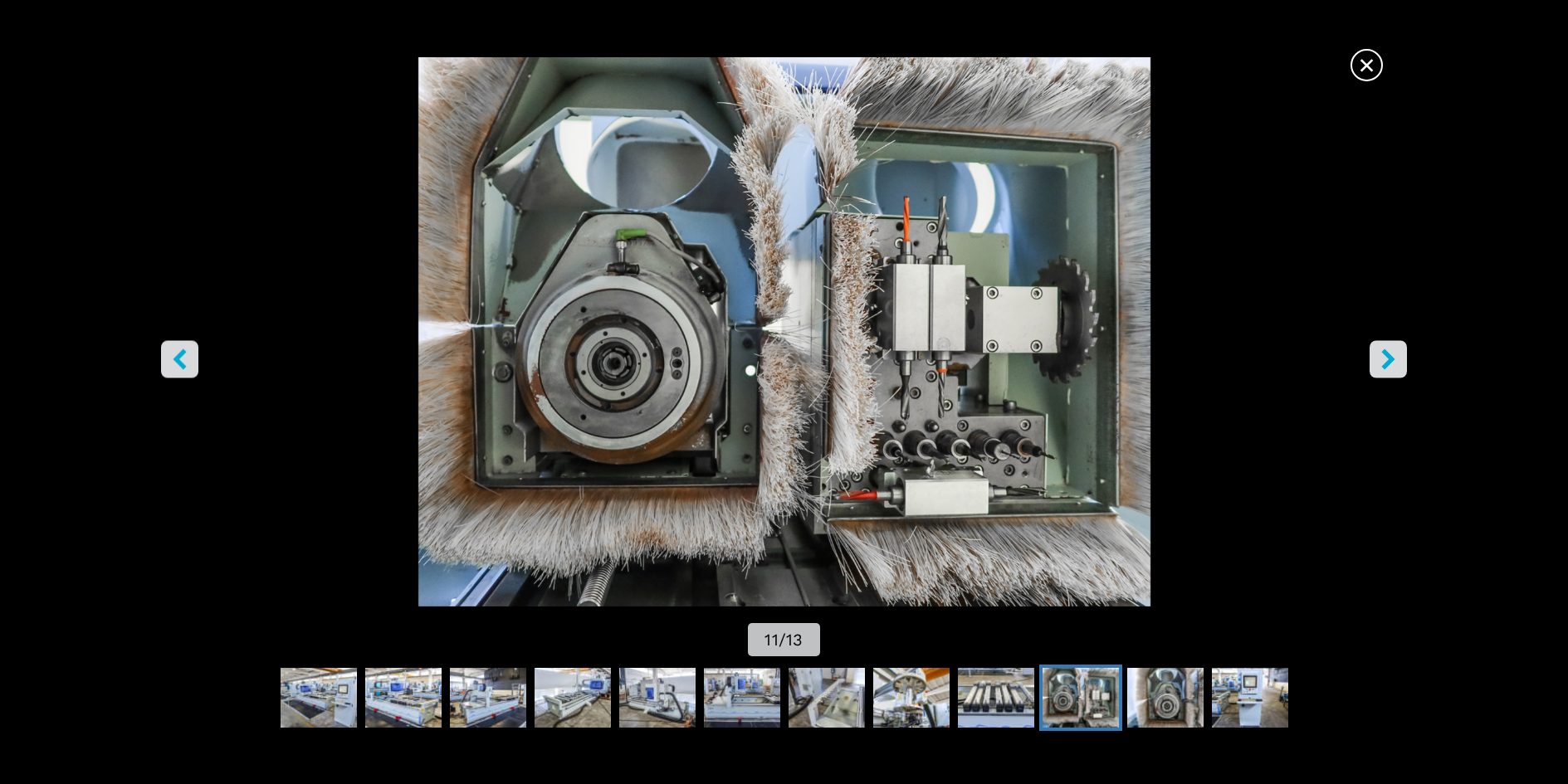
click at [1380, 364] on icon "right-button" at bounding box center [1388, 359] width 21 height 20
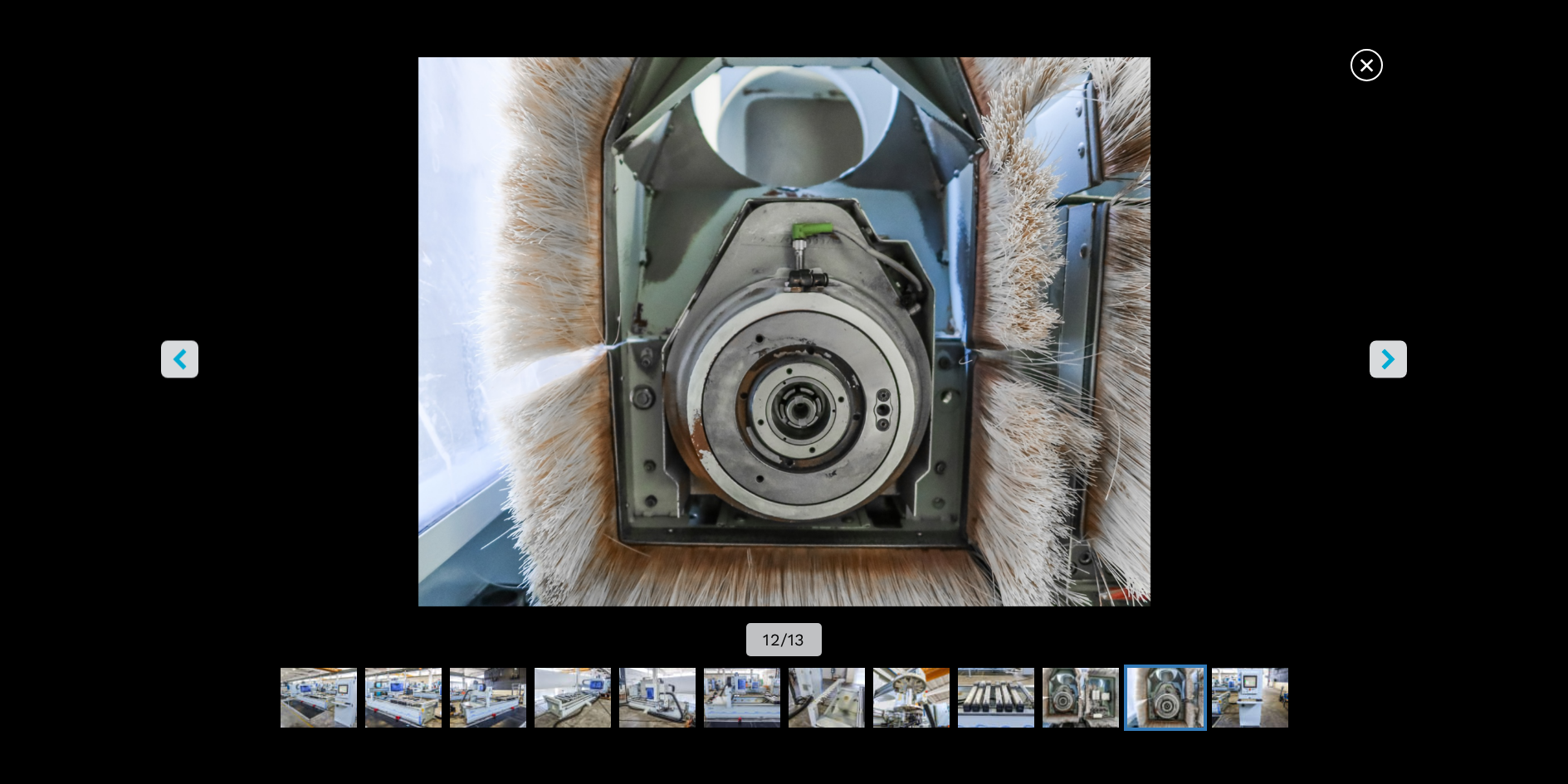
click at [1380, 364] on icon "right-button" at bounding box center [1388, 359] width 21 height 20
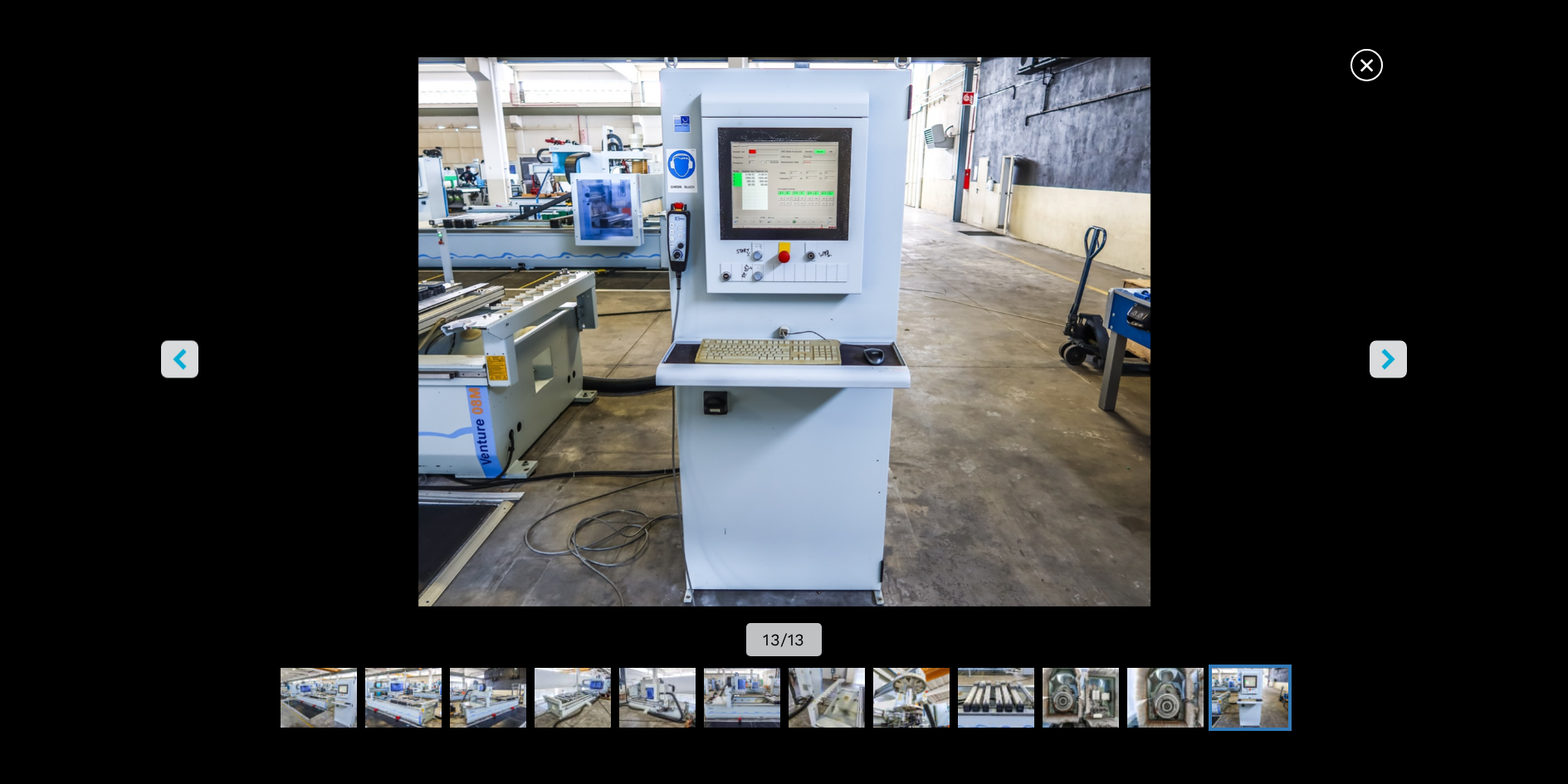
click at [1380, 364] on icon "right-button" at bounding box center [1388, 359] width 21 height 20
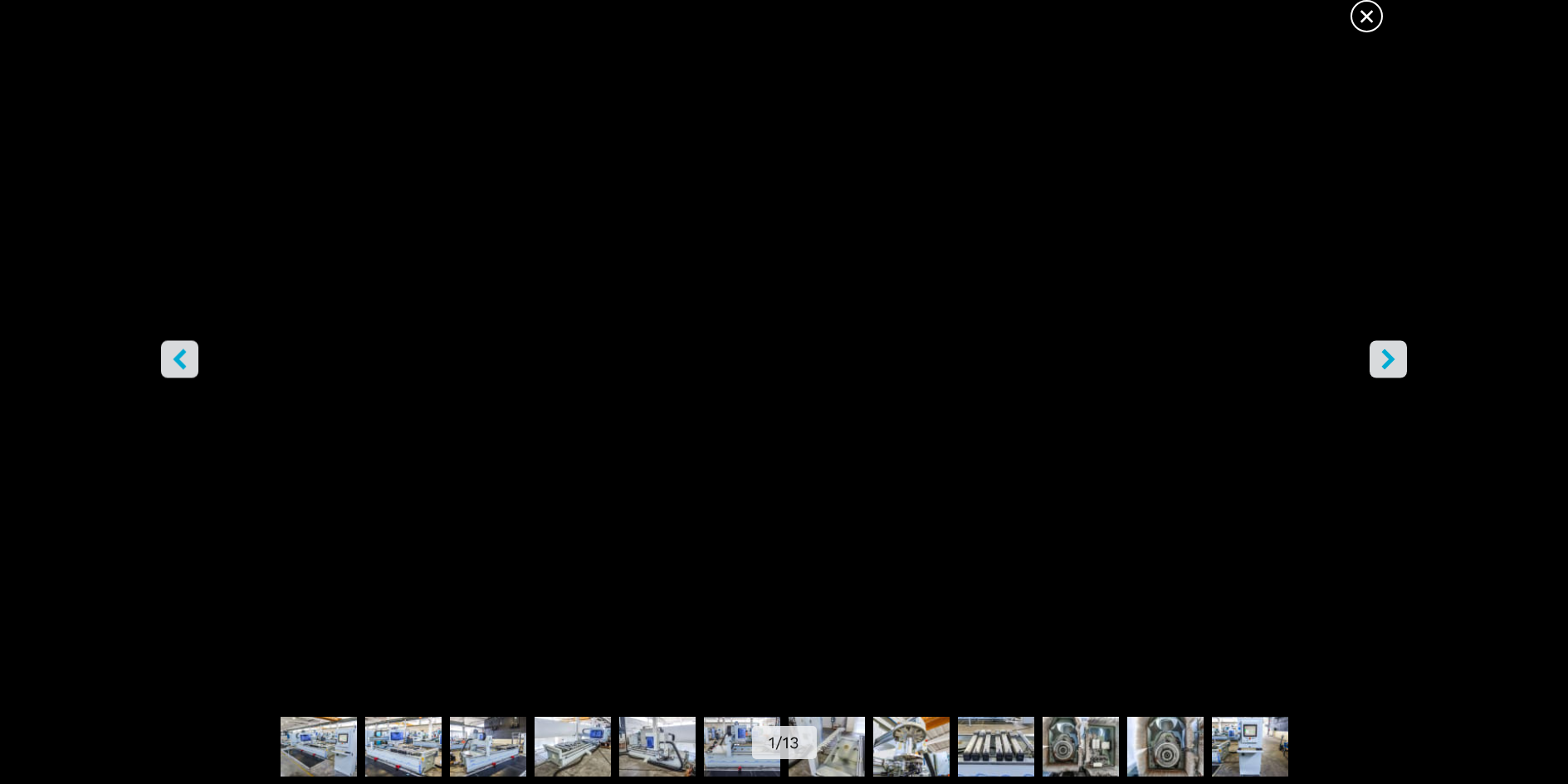
click at [1380, 364] on icon "right-button" at bounding box center [1388, 359] width 21 height 20
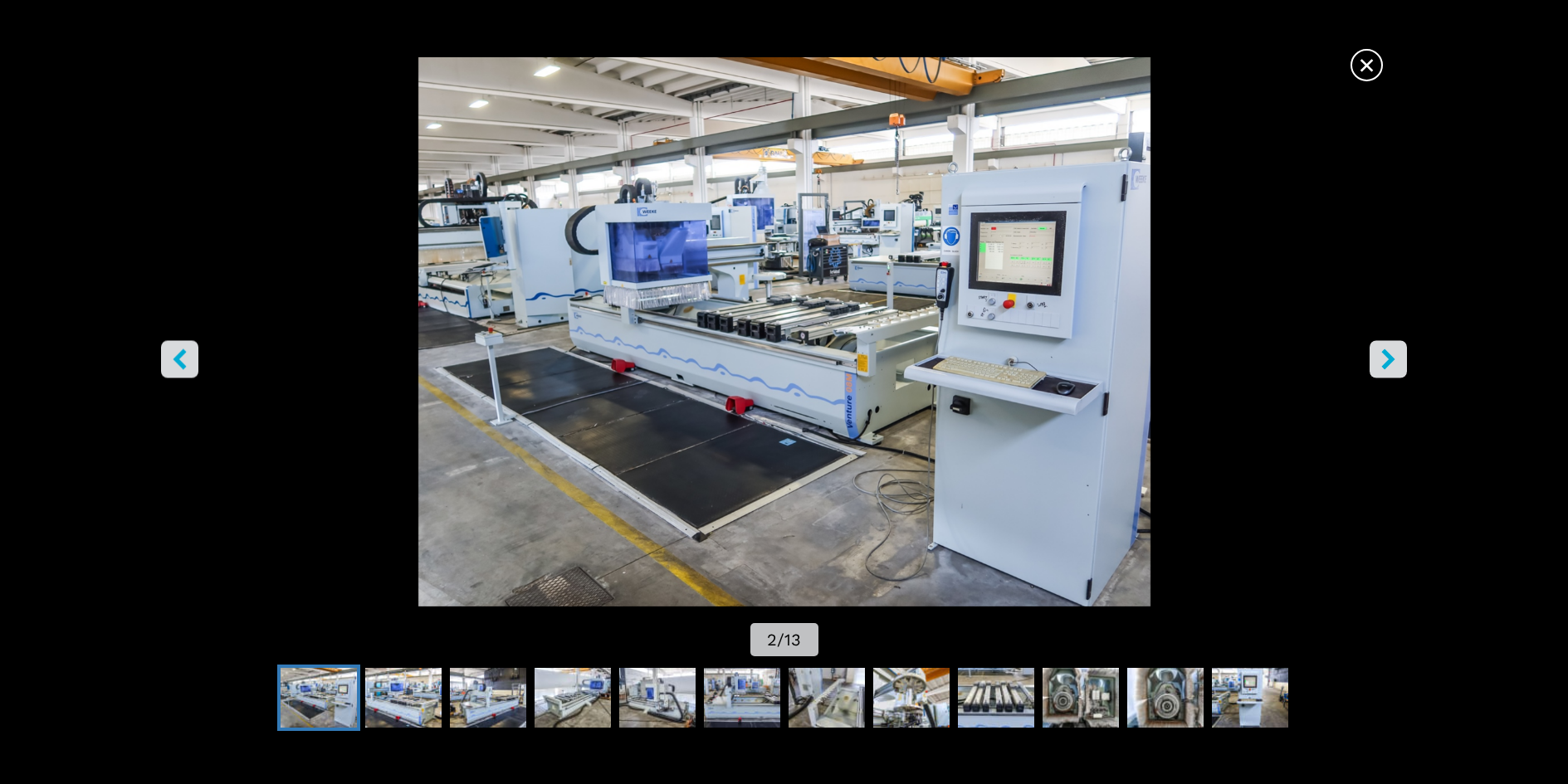
click at [1380, 364] on icon "right-button" at bounding box center [1388, 359] width 21 height 20
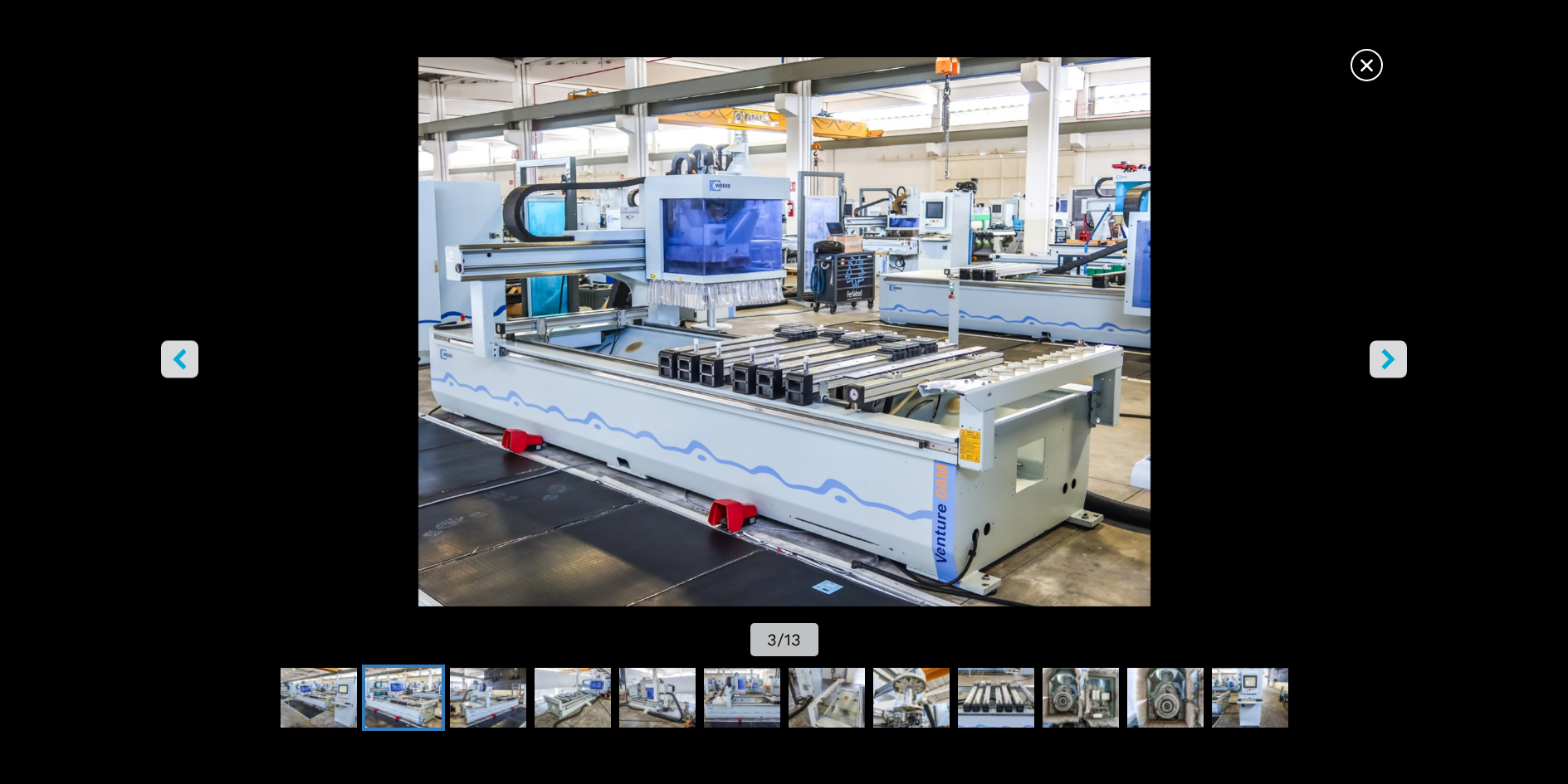
click at [1380, 364] on icon "right-button" at bounding box center [1388, 359] width 21 height 20
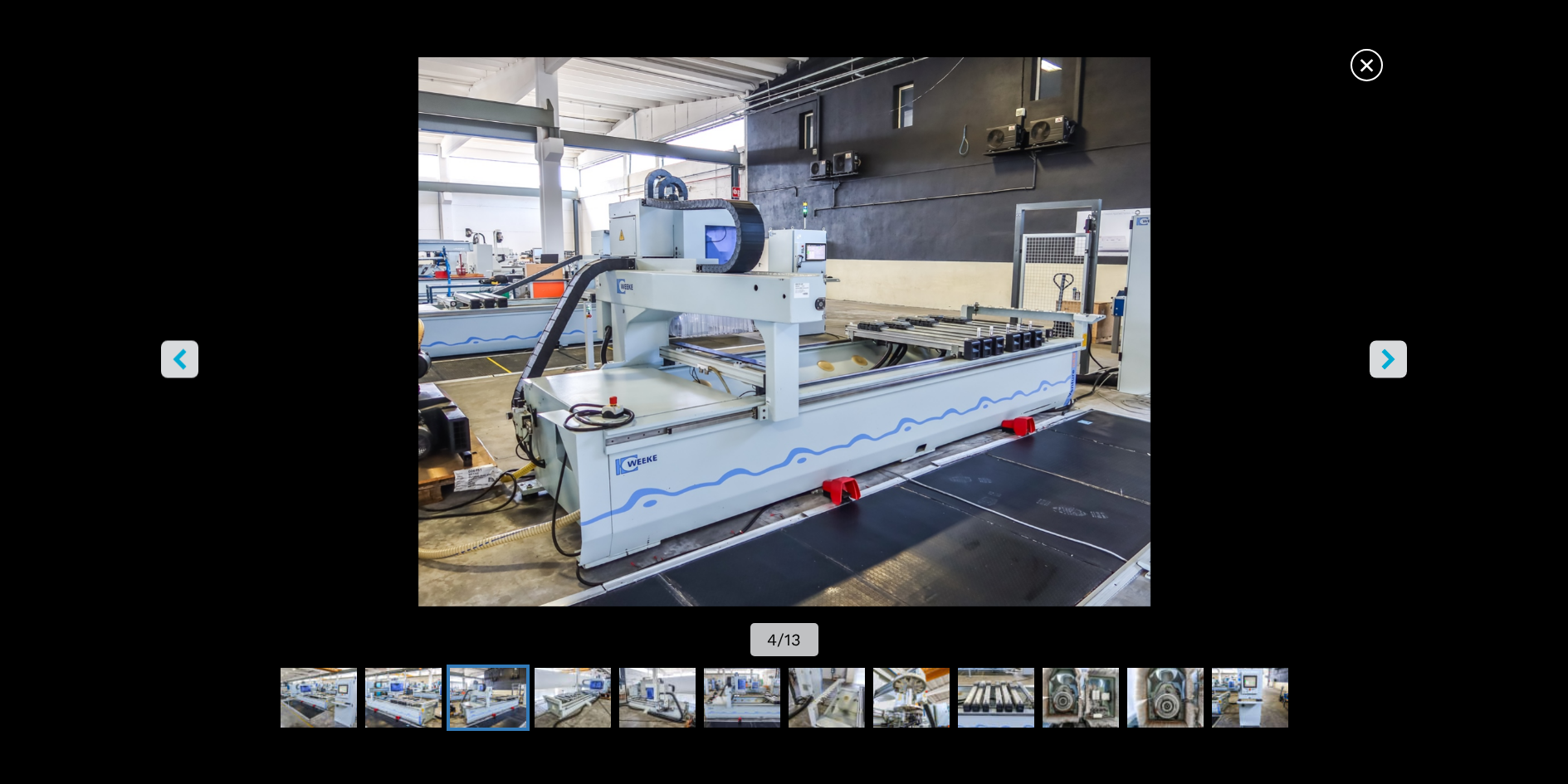
click at [1380, 364] on icon "right-button" at bounding box center [1388, 359] width 21 height 20
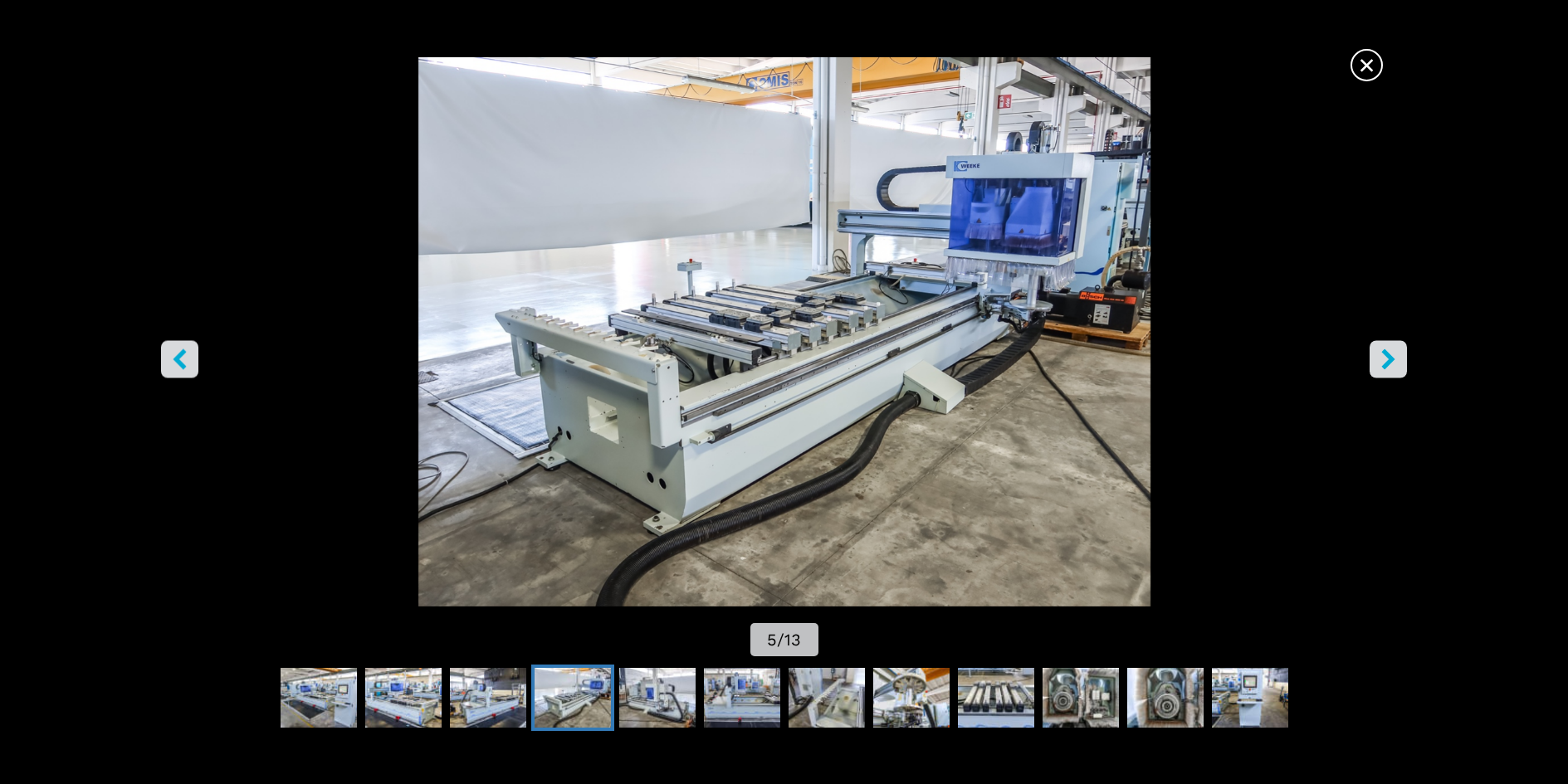
click at [1380, 364] on icon "right-button" at bounding box center [1388, 359] width 21 height 20
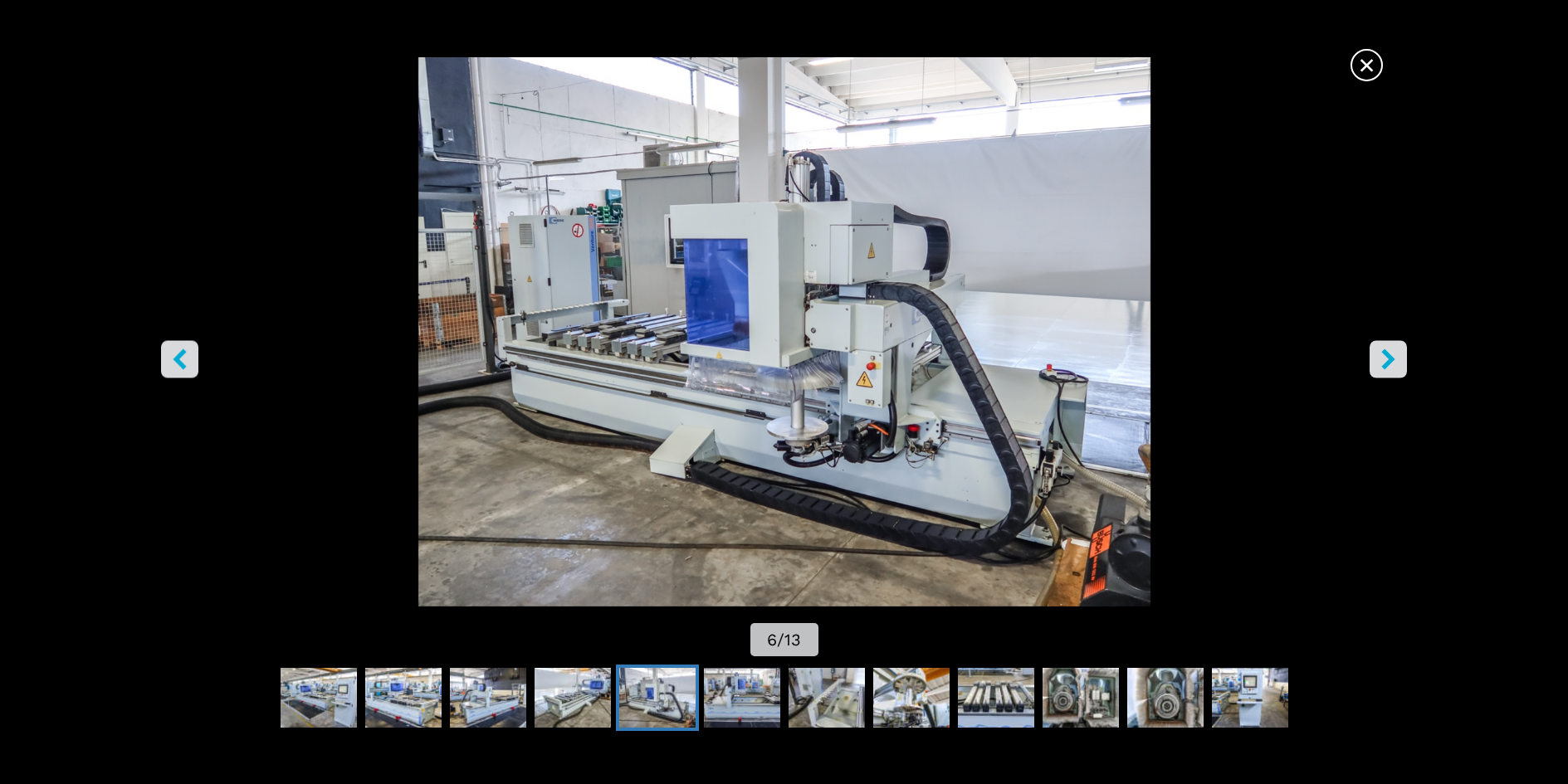
click at [1380, 364] on icon "right-button" at bounding box center [1388, 359] width 21 height 20
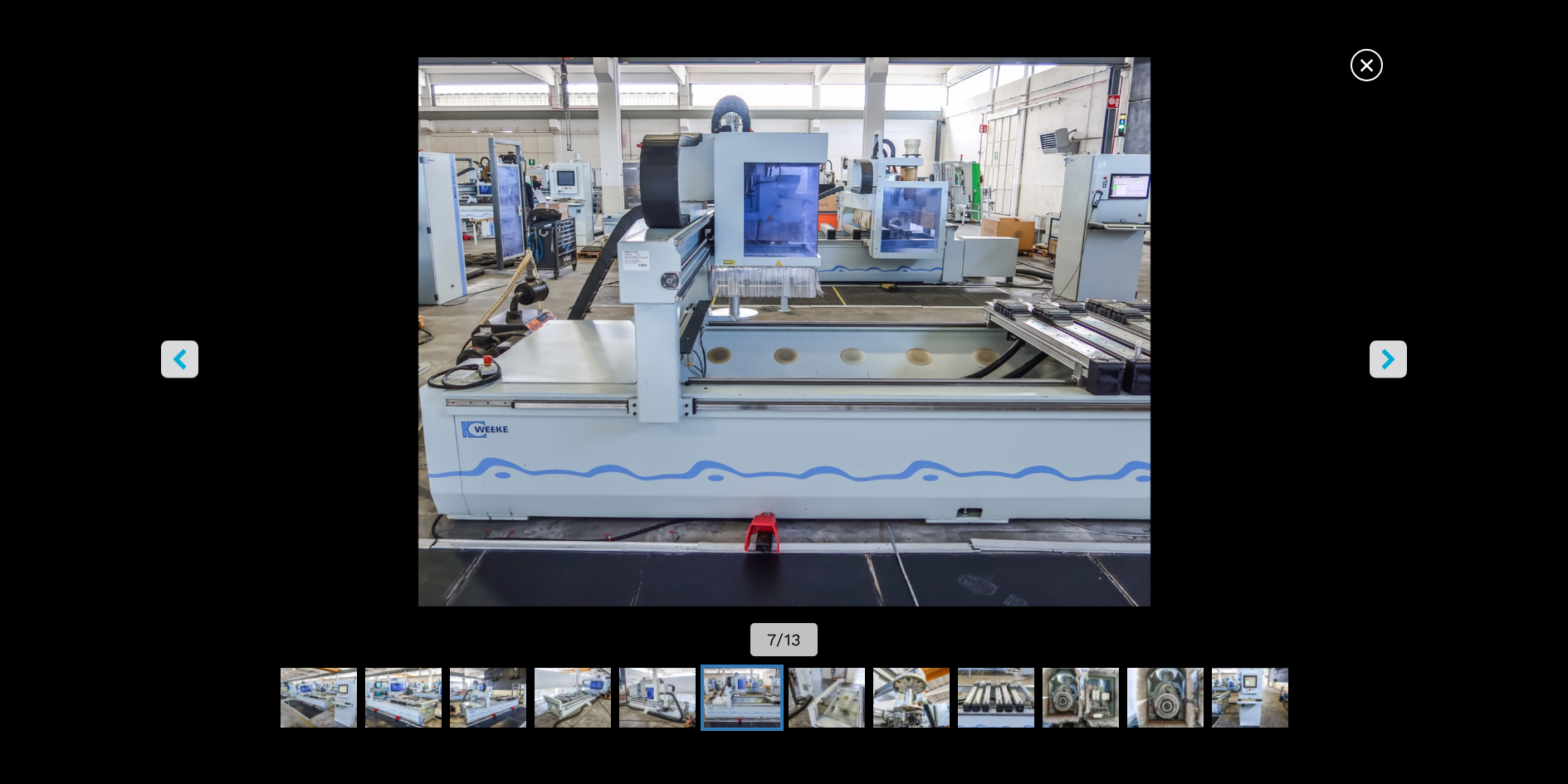
click at [1380, 364] on icon "right-button" at bounding box center [1388, 359] width 21 height 20
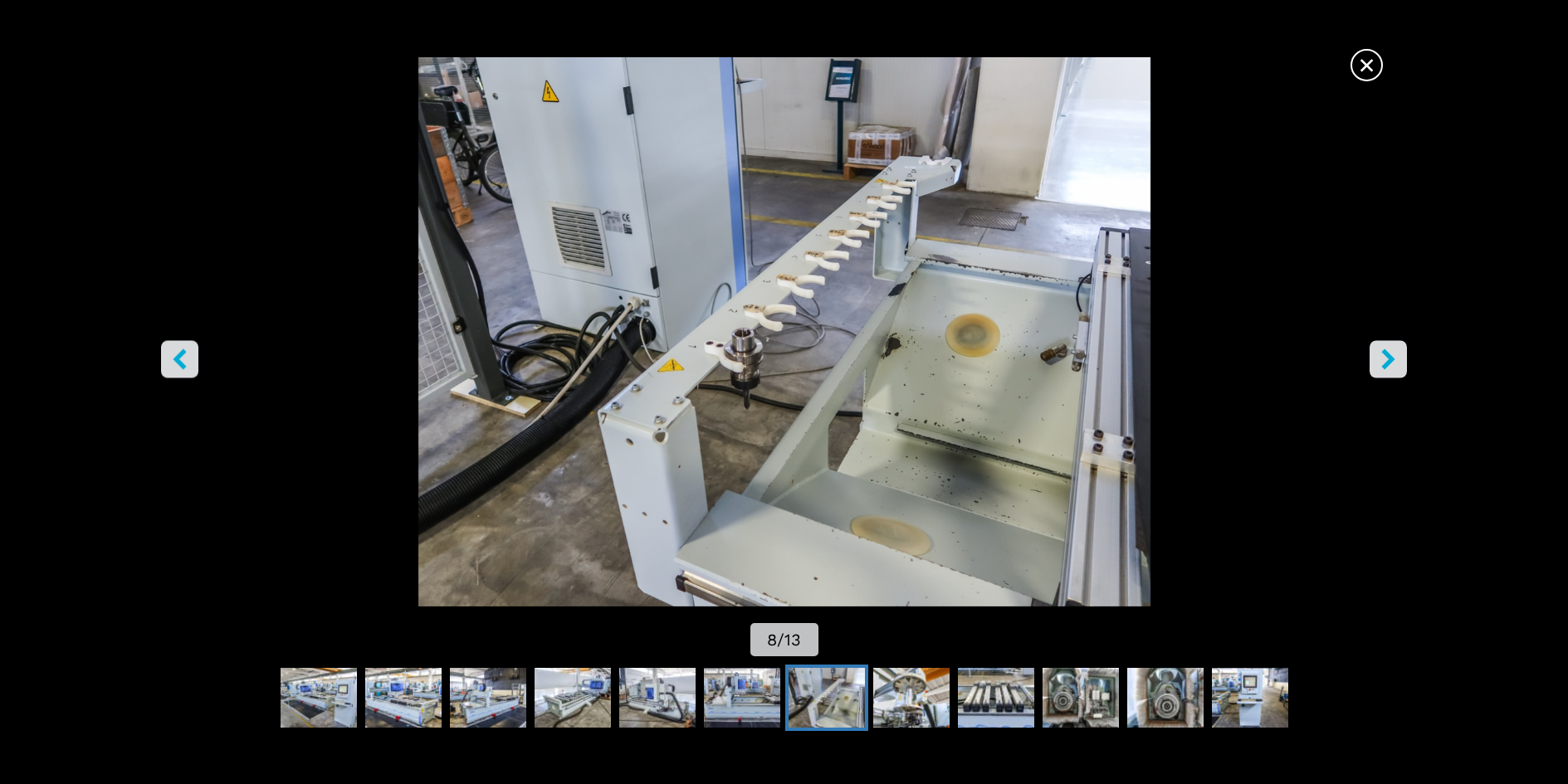
click at [1380, 364] on icon "right-button" at bounding box center [1388, 359] width 21 height 20
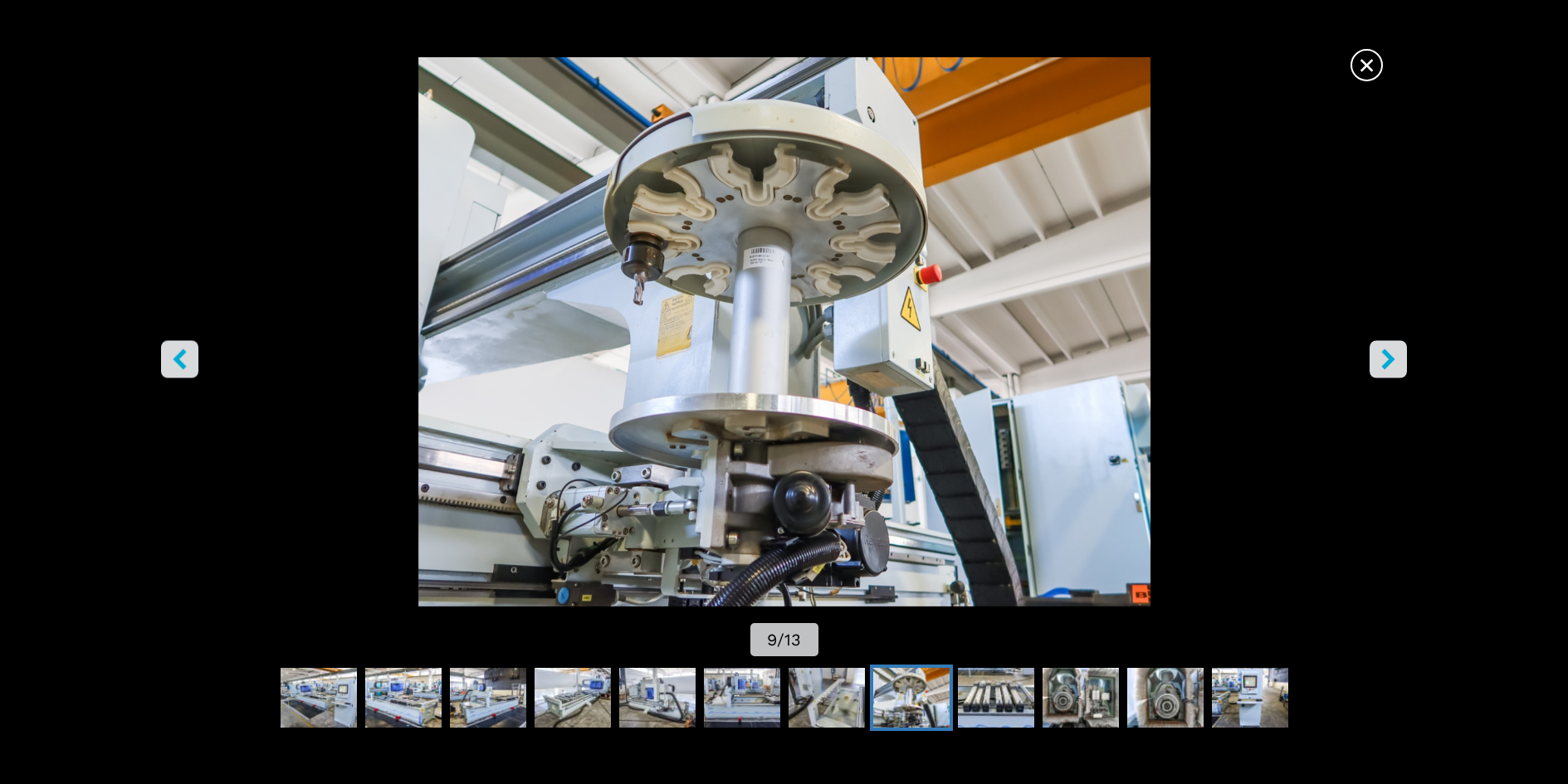
click at [1380, 364] on icon "right-button" at bounding box center [1388, 359] width 21 height 20
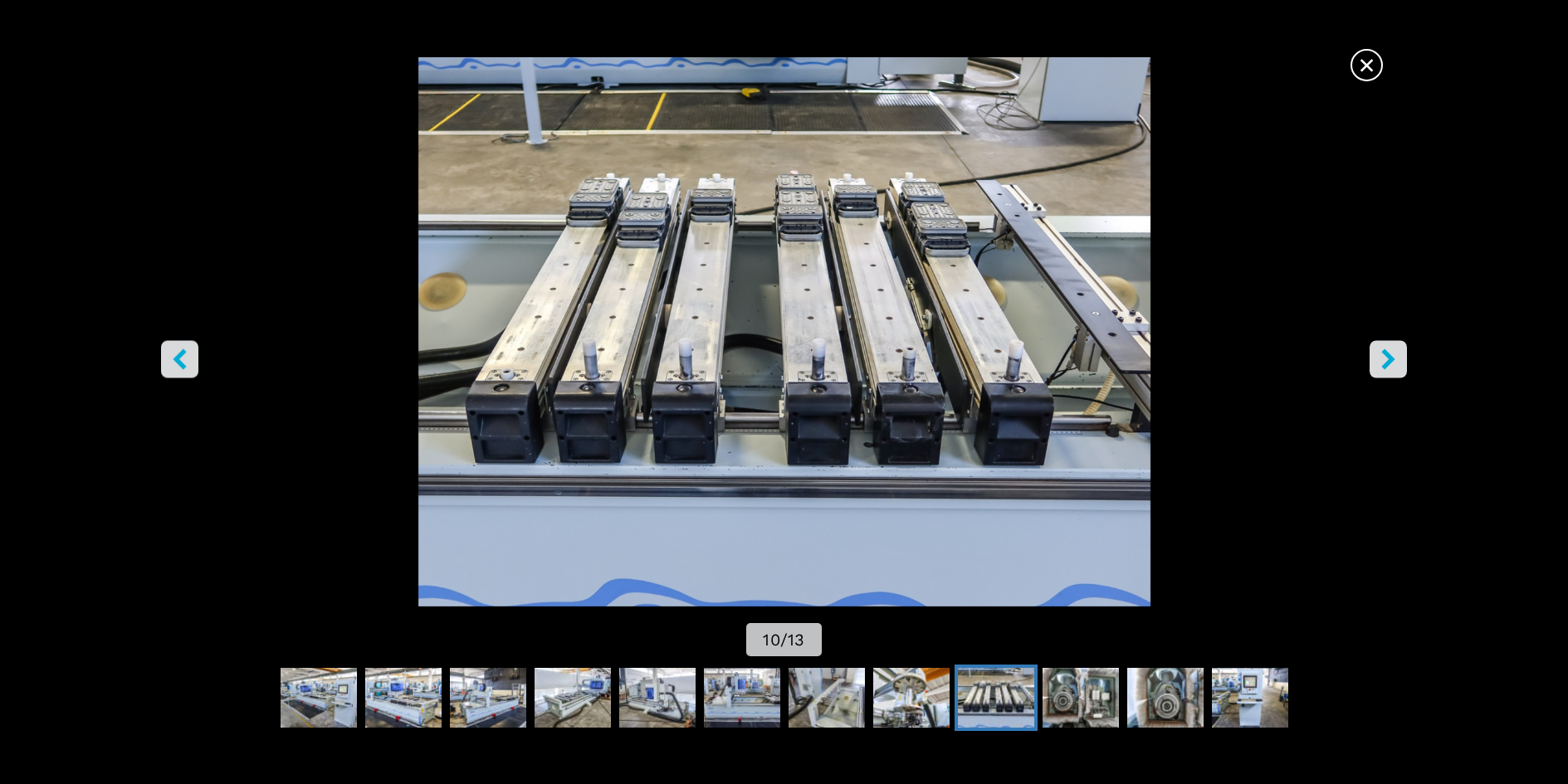
click at [1380, 364] on icon "right-button" at bounding box center [1388, 359] width 21 height 20
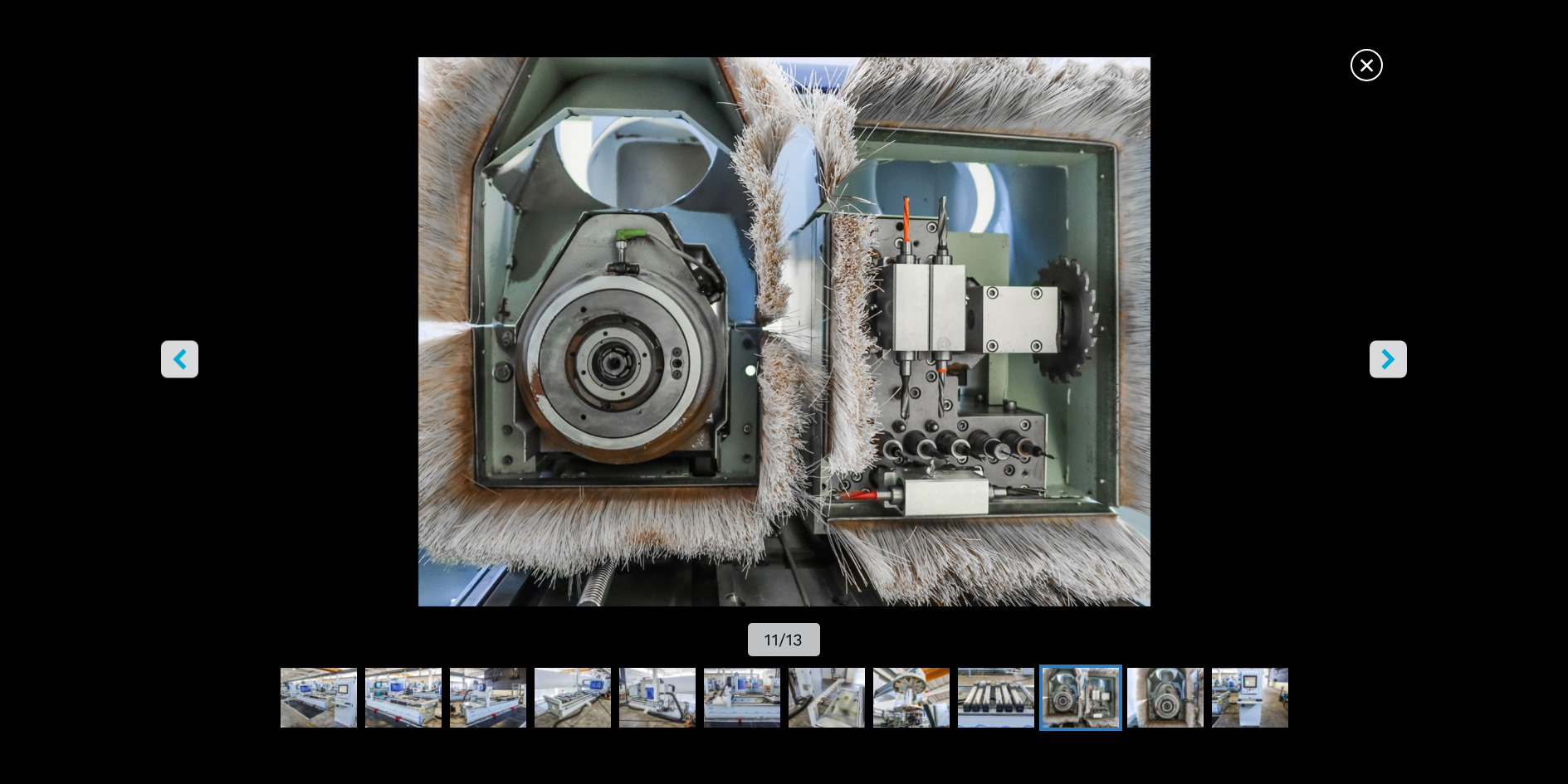
click at [1380, 364] on icon "right-button" at bounding box center [1388, 359] width 21 height 20
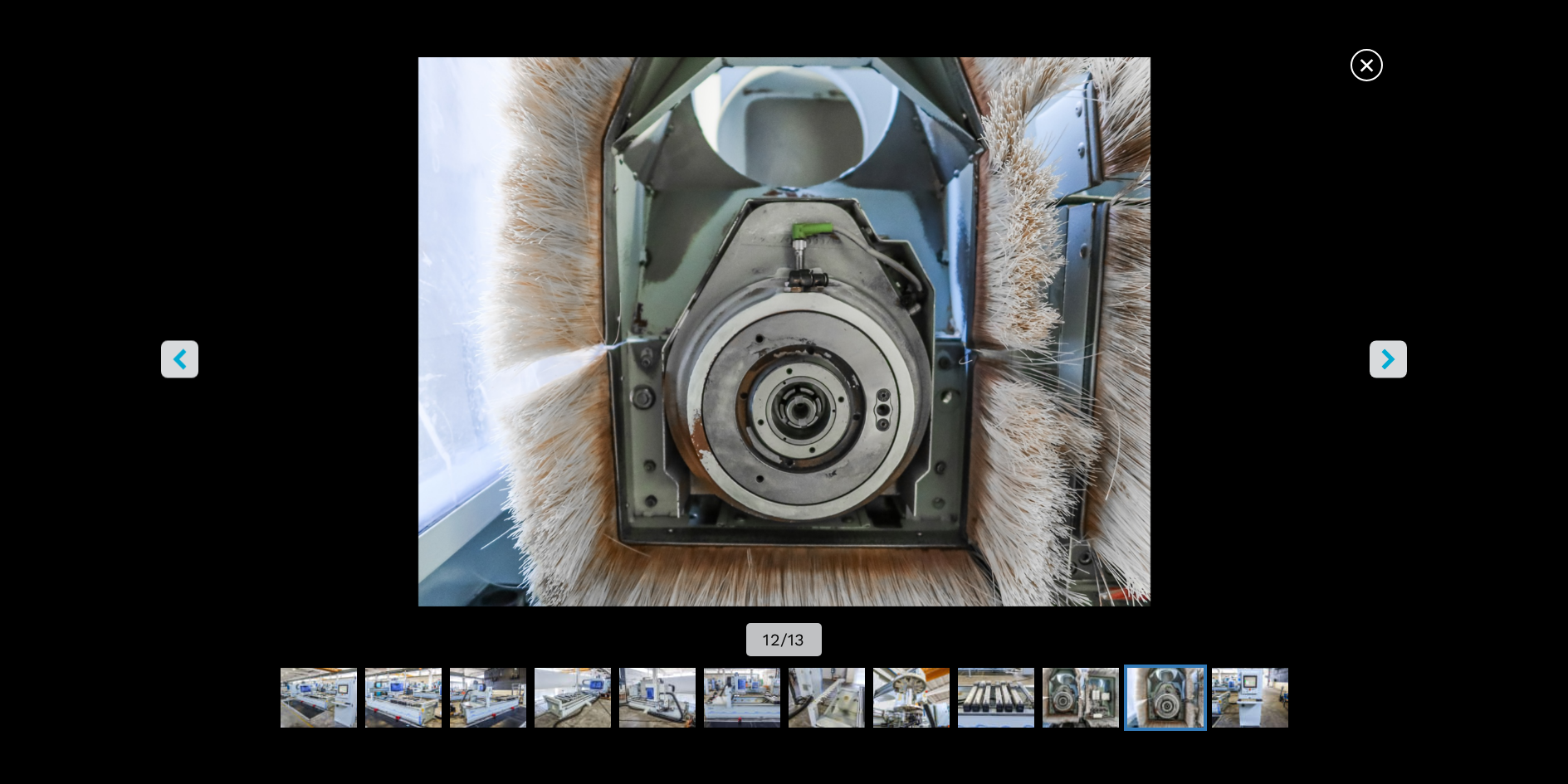
click at [1380, 364] on icon "right-button" at bounding box center [1388, 359] width 21 height 20
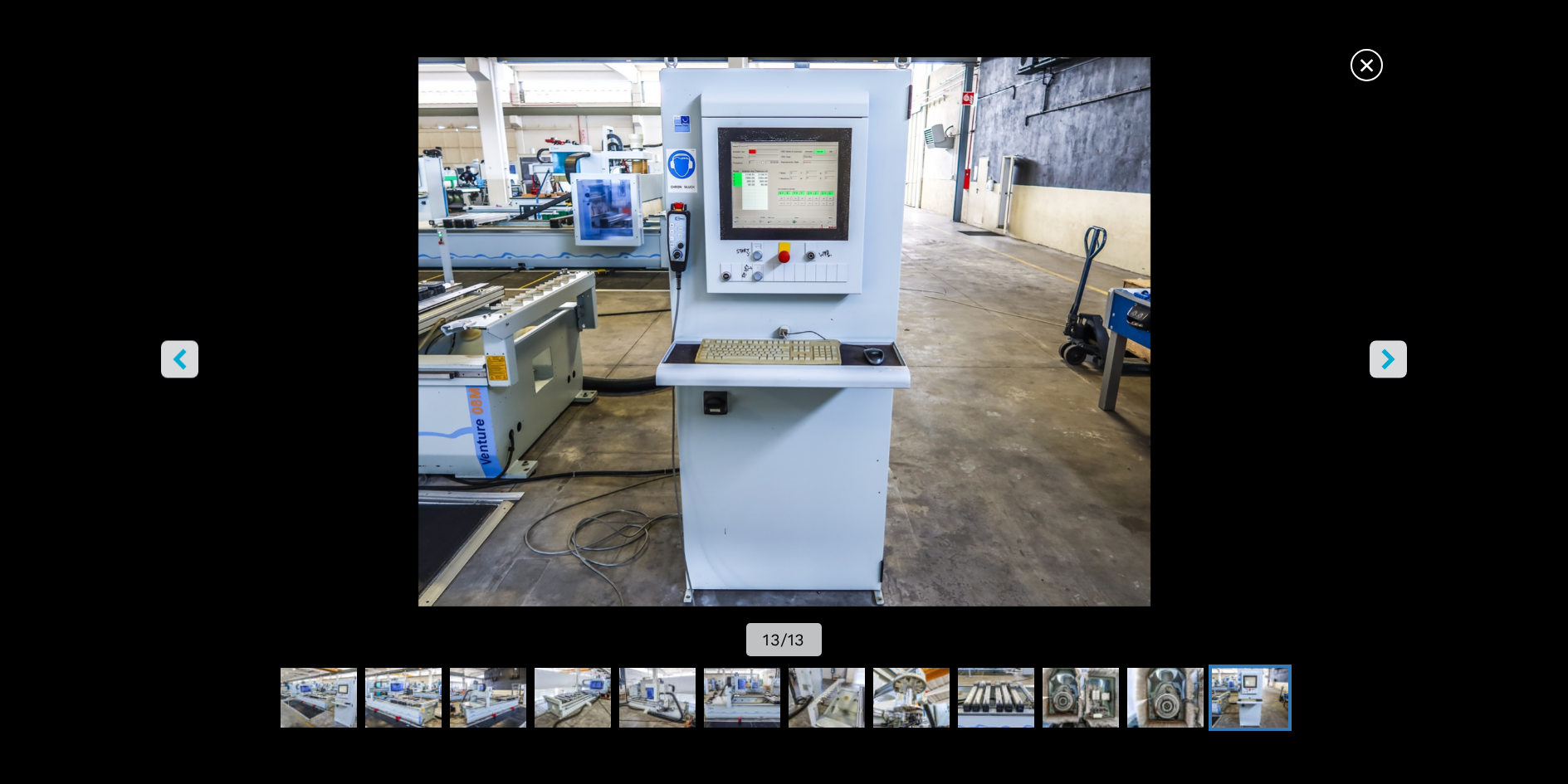
click at [1380, 364] on icon "right-button" at bounding box center [1388, 359] width 21 height 20
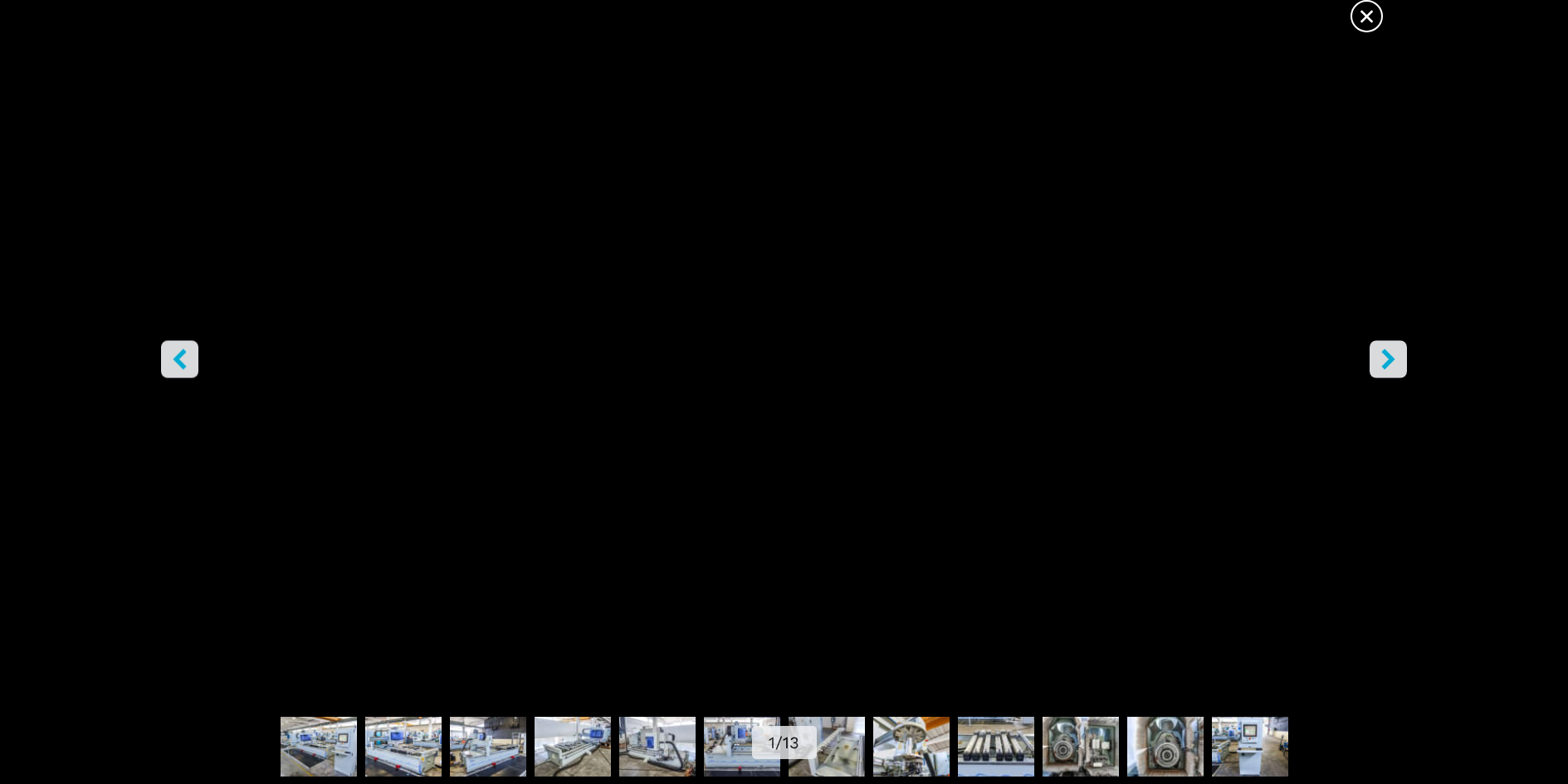
click at [1380, 364] on icon "right-button" at bounding box center [1388, 359] width 21 height 20
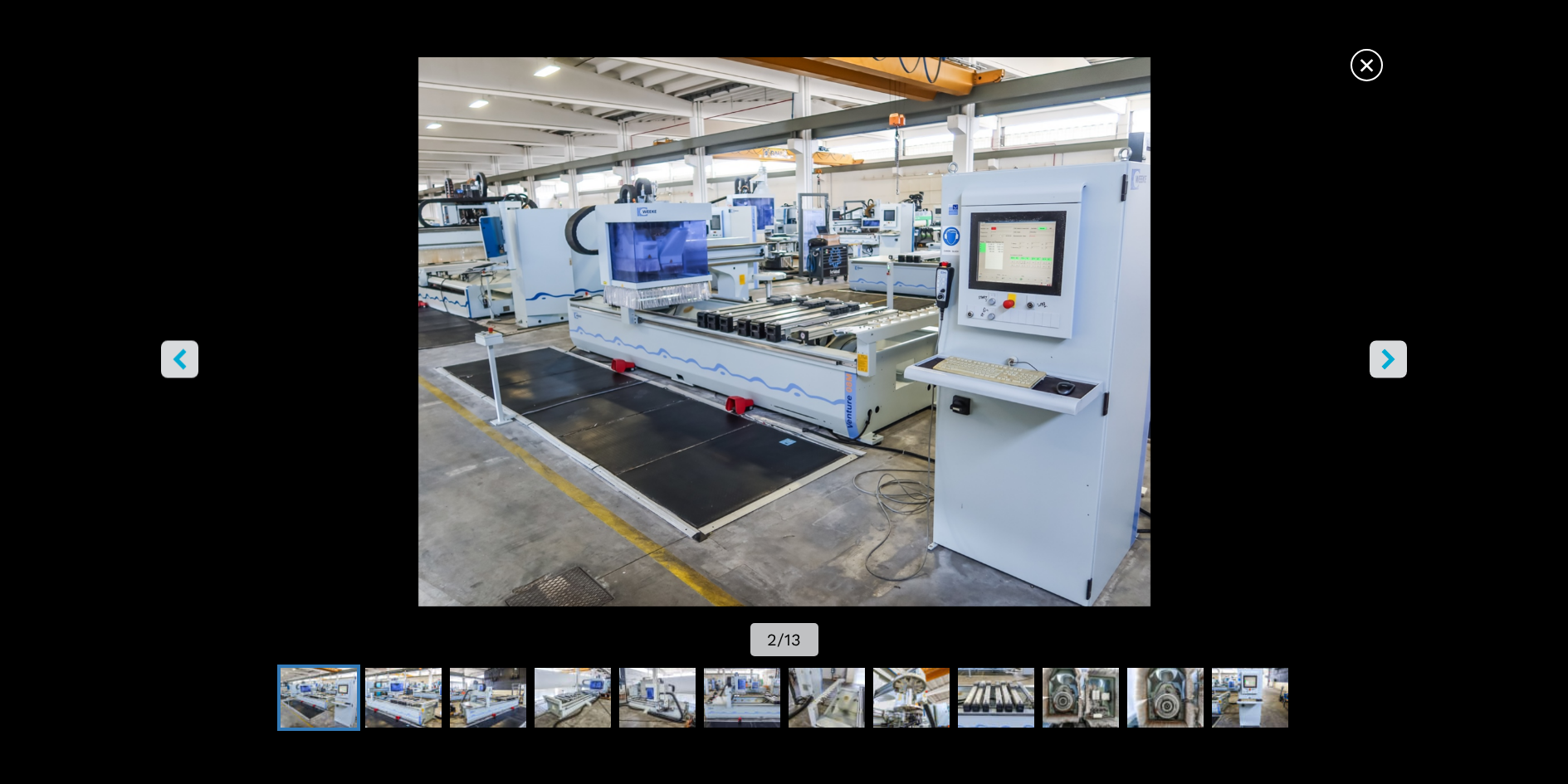
click at [1380, 364] on icon "right-button" at bounding box center [1388, 359] width 21 height 20
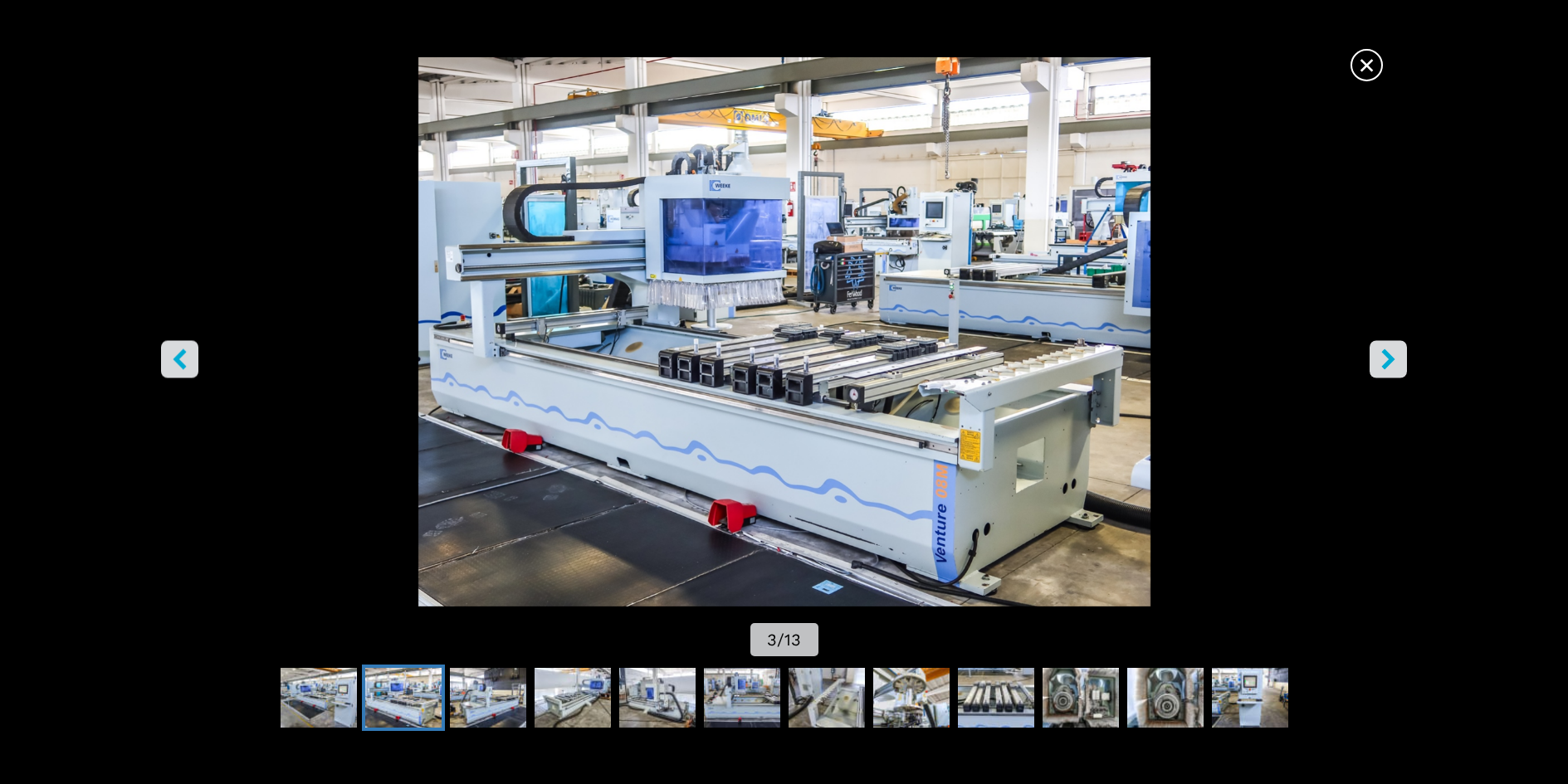
click at [1356, 71] on span "×" at bounding box center [1366, 61] width 29 height 29
